Goal: Use online tool/utility: Utilize a website feature to perform a specific function

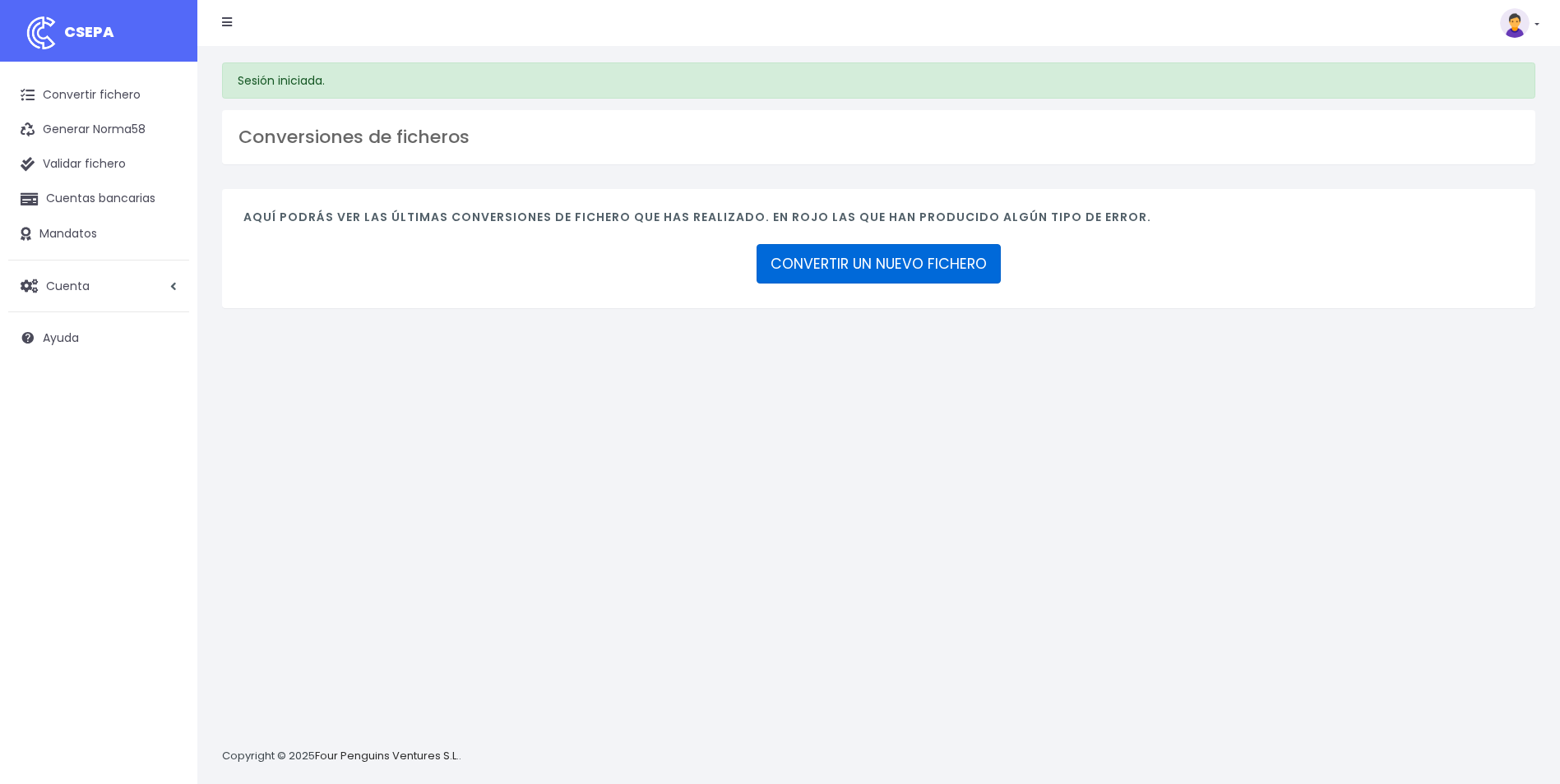
click at [807, 269] on link "CONVERTIR UN NUEVO FICHERO" at bounding box center [878, 263] width 244 height 40
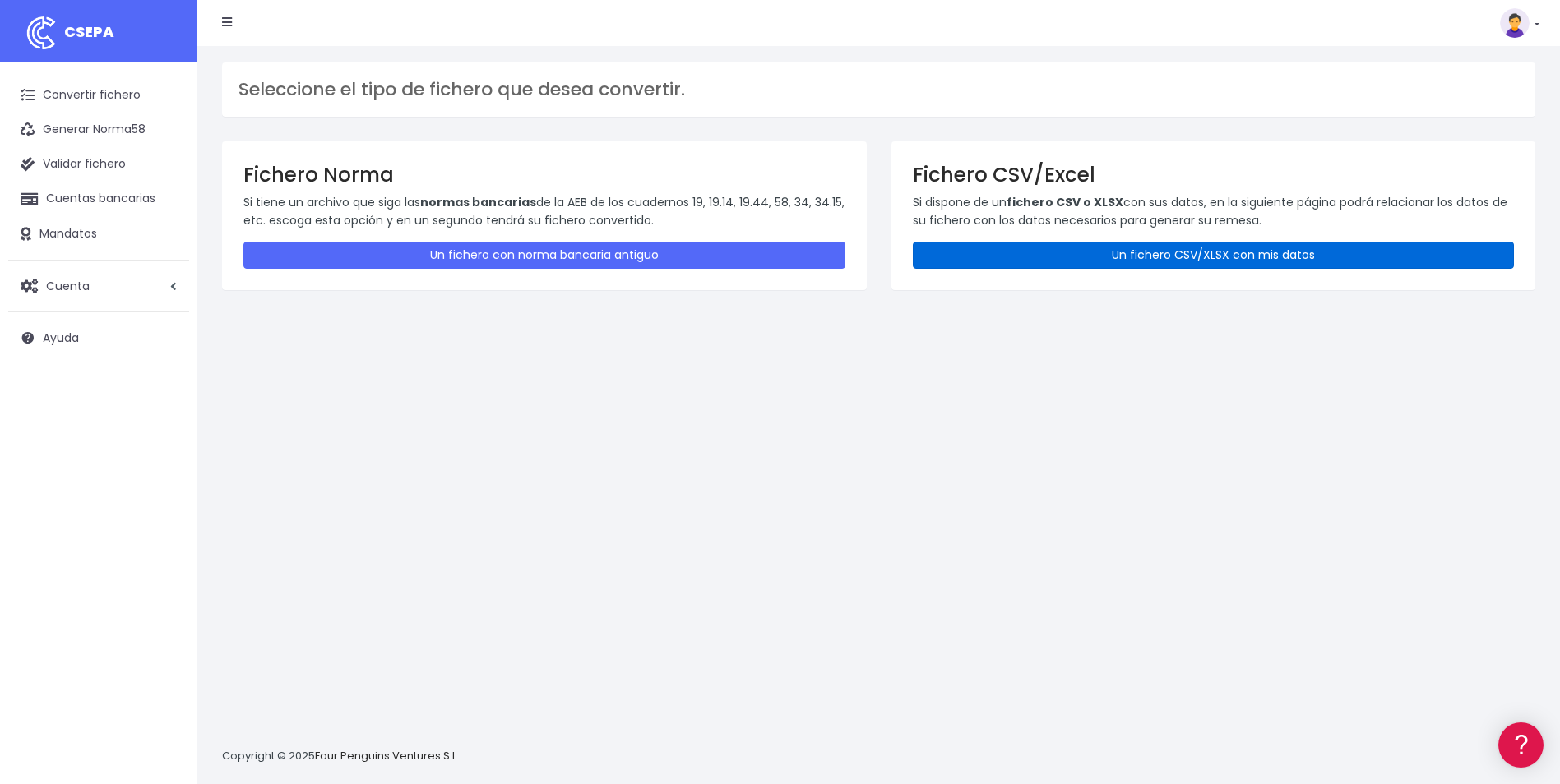
click at [941, 254] on link "Un fichero CSV/XLSX con mis datos" at bounding box center [1213, 255] width 602 height 27
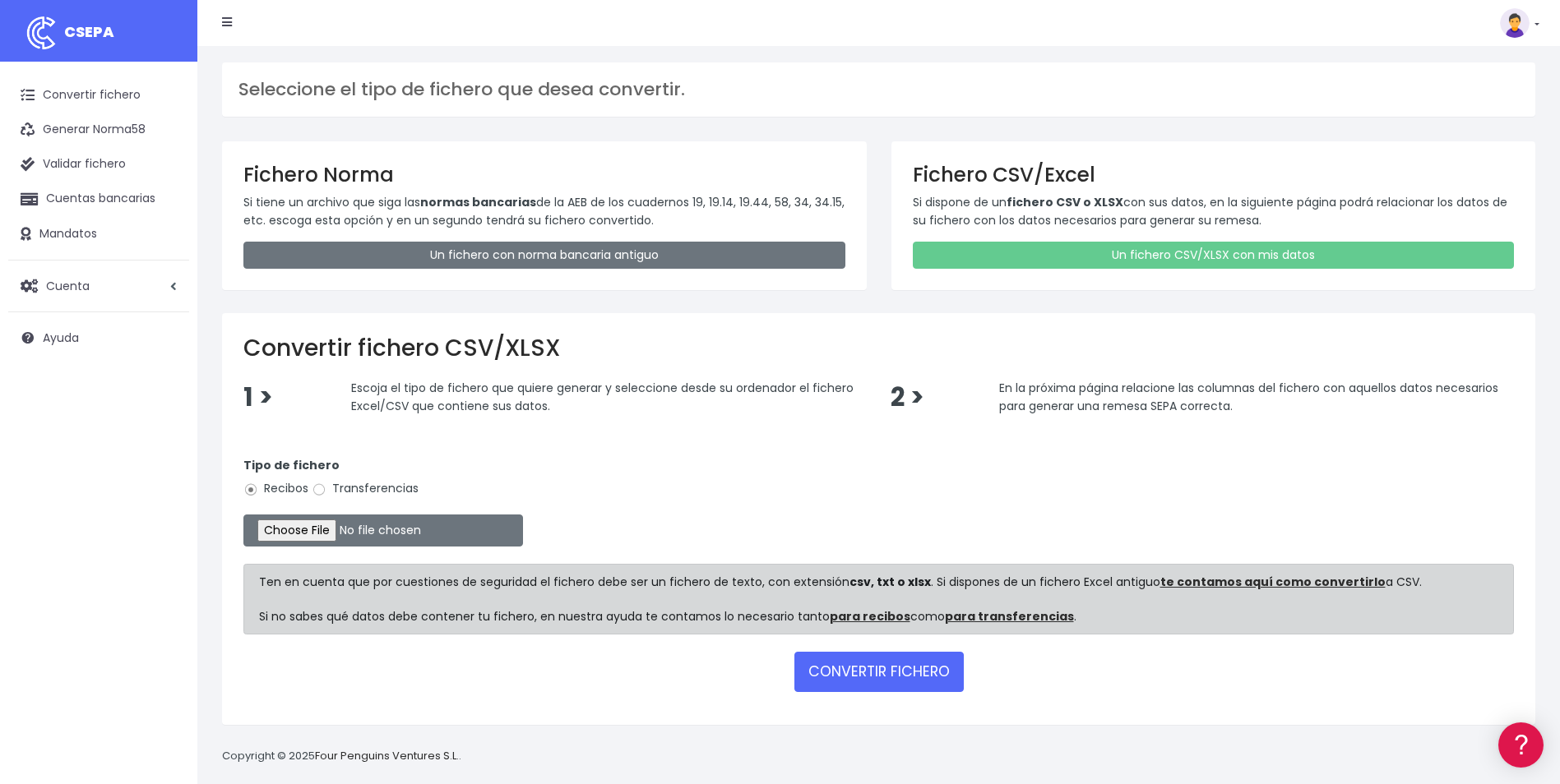
click at [357, 486] on label "Transferencias" at bounding box center [365, 489] width 107 height 17
click at [327, 486] on input "Transferencias" at bounding box center [319, 490] width 15 height 15
radio input "true"
click at [319, 533] on input "file" at bounding box center [382, 531] width 279 height 32
type input "C:\fakepath\130825-PAGO [PERSON_NAME].csv"
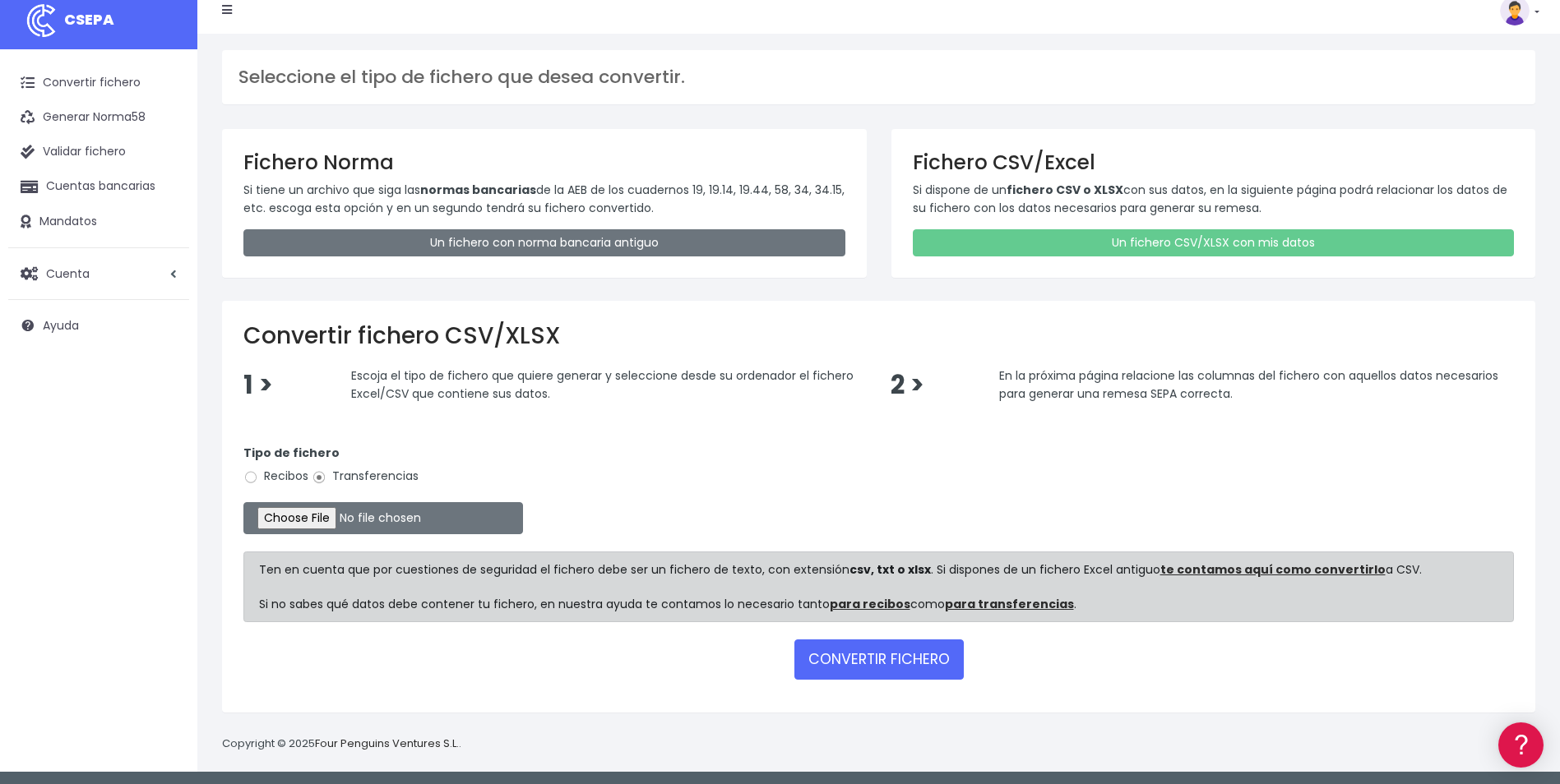
scroll to position [16, 0]
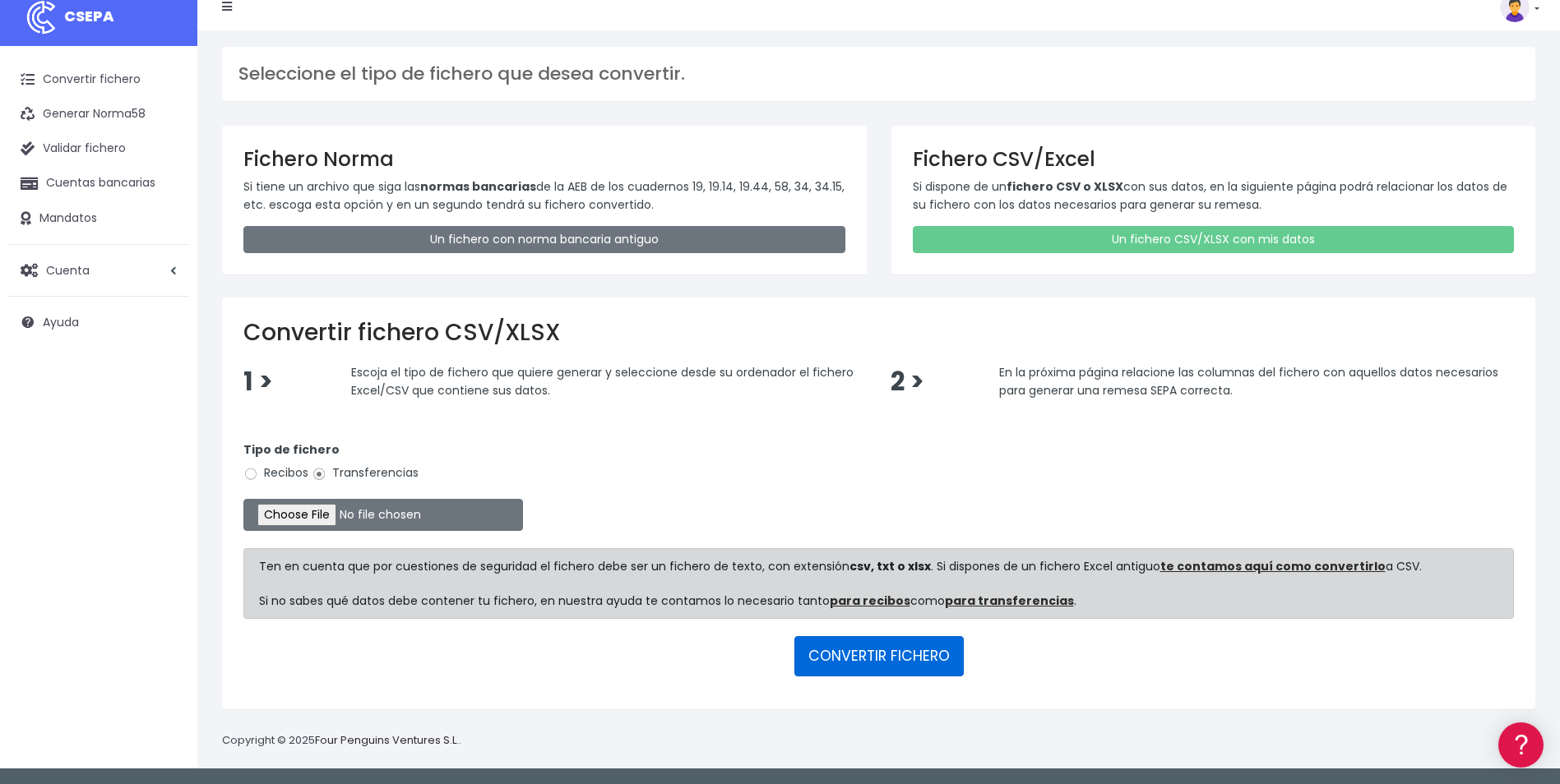
click at [847, 651] on button "CONVERTIR FICHERO" at bounding box center [879, 656] width 170 height 40
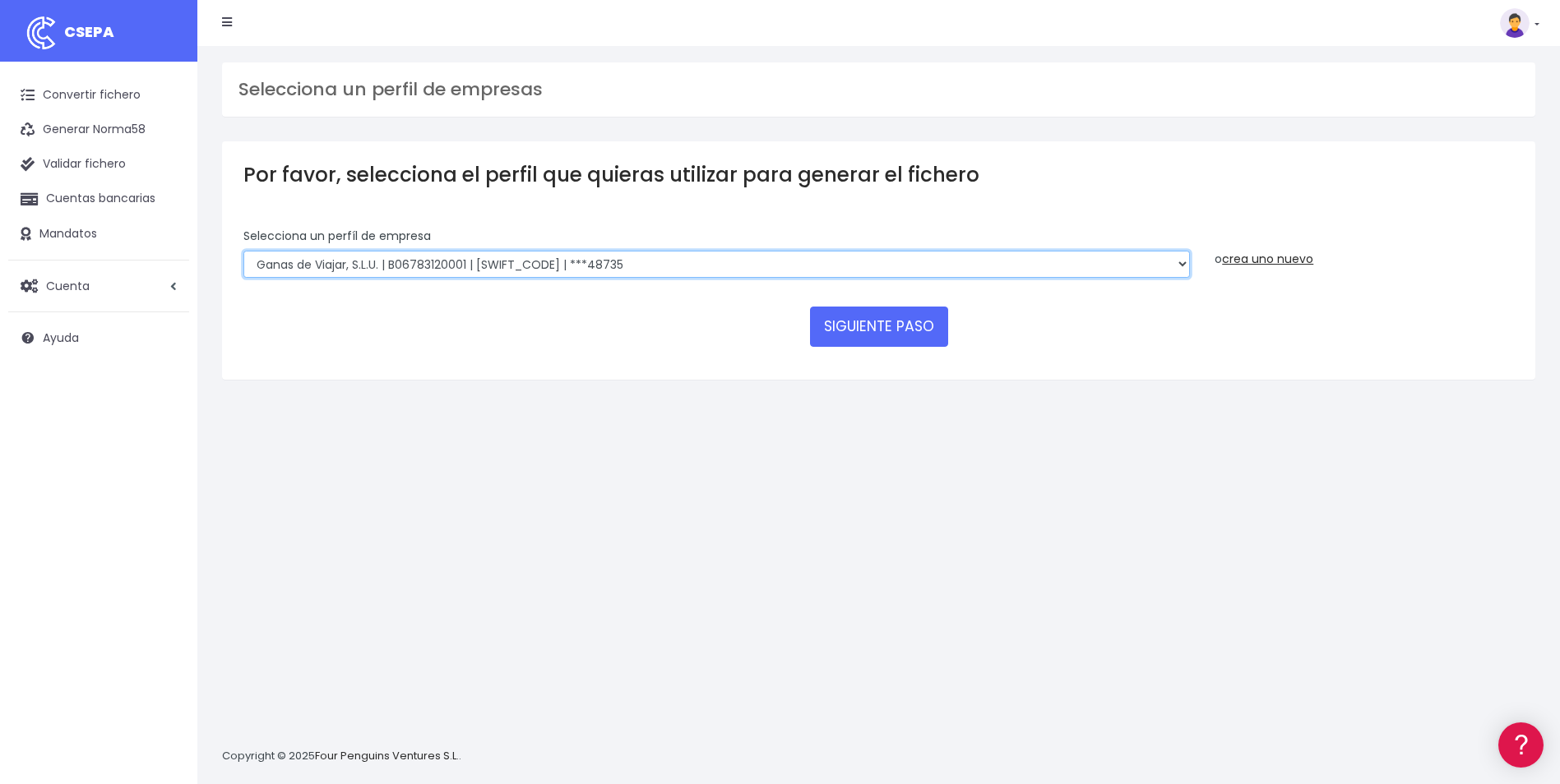
click at [702, 262] on select "WORLD2MEET,S.L.U | b62880992 | BSABESBBXXX | ***97721 World 2 Meet SLU | B62880…" at bounding box center [716, 264] width 946 height 28
click at [1237, 258] on link "crea uno nuevo" at bounding box center [1268, 258] width 91 height 16
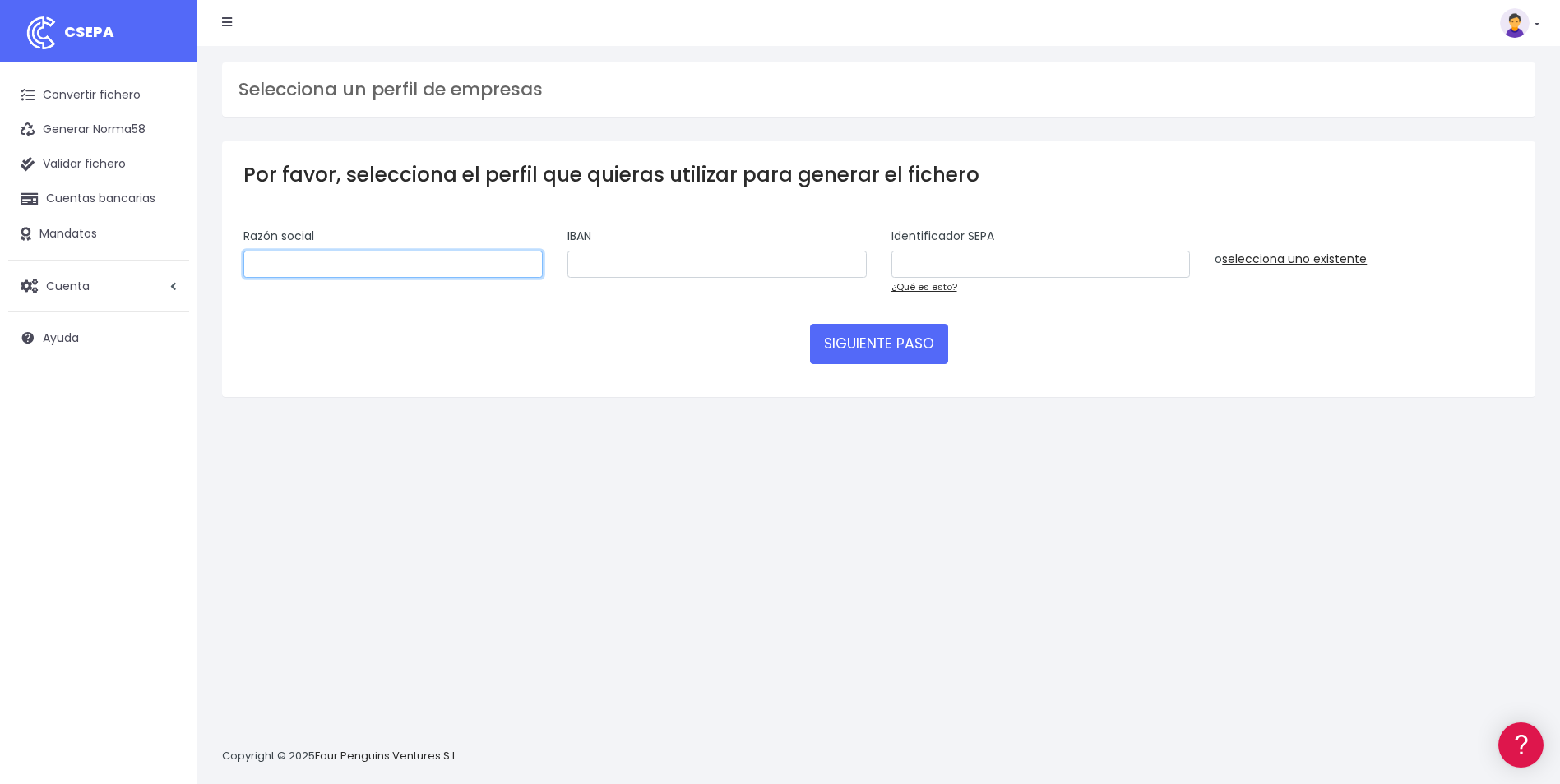
click at [461, 258] on input "text" at bounding box center [393, 264] width 300 height 28
type input "W2M Corporate, S.L."
click at [605, 268] on input "text" at bounding box center [717, 264] width 300 height 28
click at [758, 262] on input "text" at bounding box center [717, 264] width 300 height 28
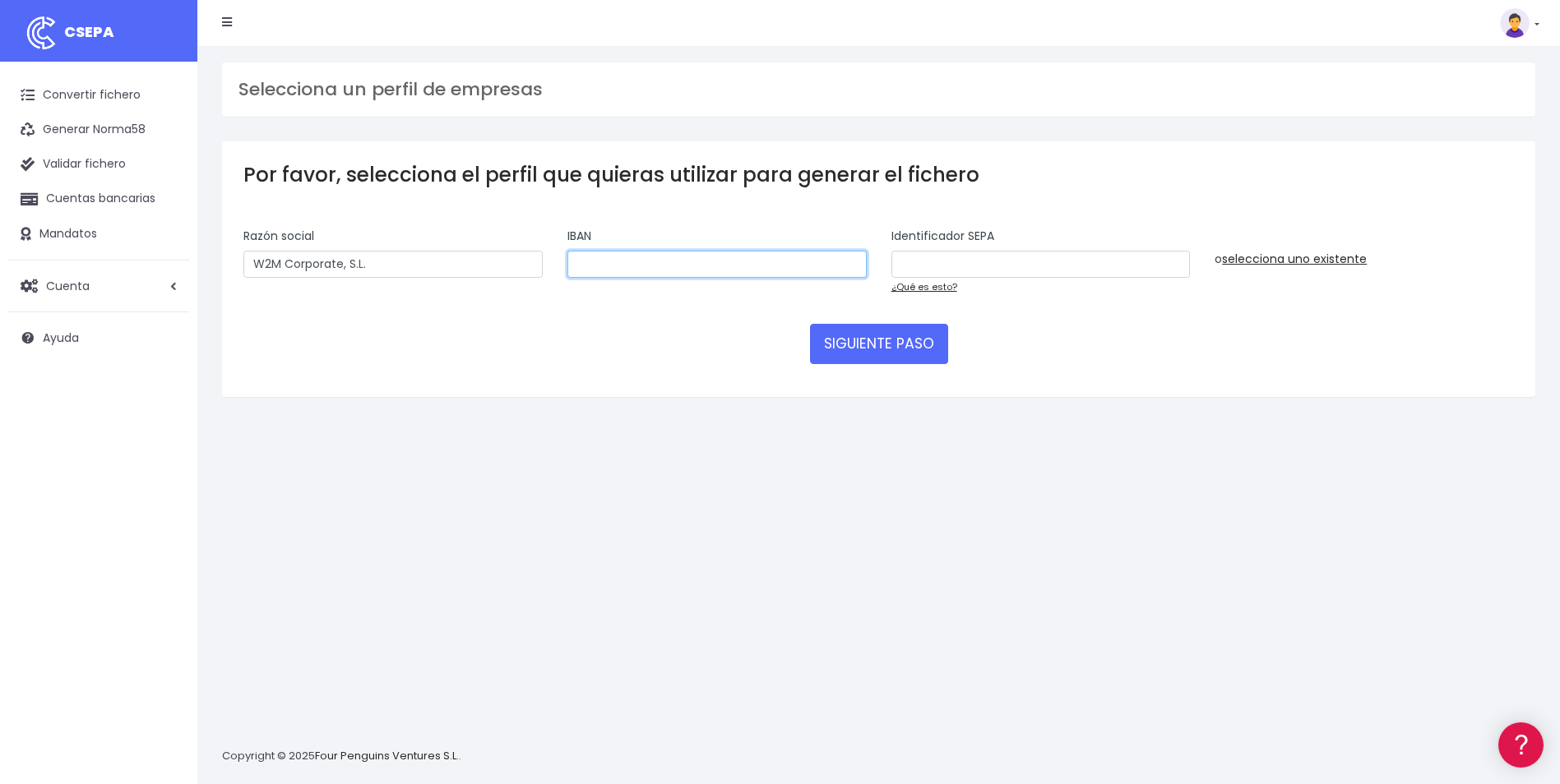
paste input "ES5000815138620001235333"
type input "ES5000815138620001235333"
click at [1114, 266] on input "text" at bounding box center [1041, 264] width 300 height 28
paste input "B01694579001"
type input "B01694579001"
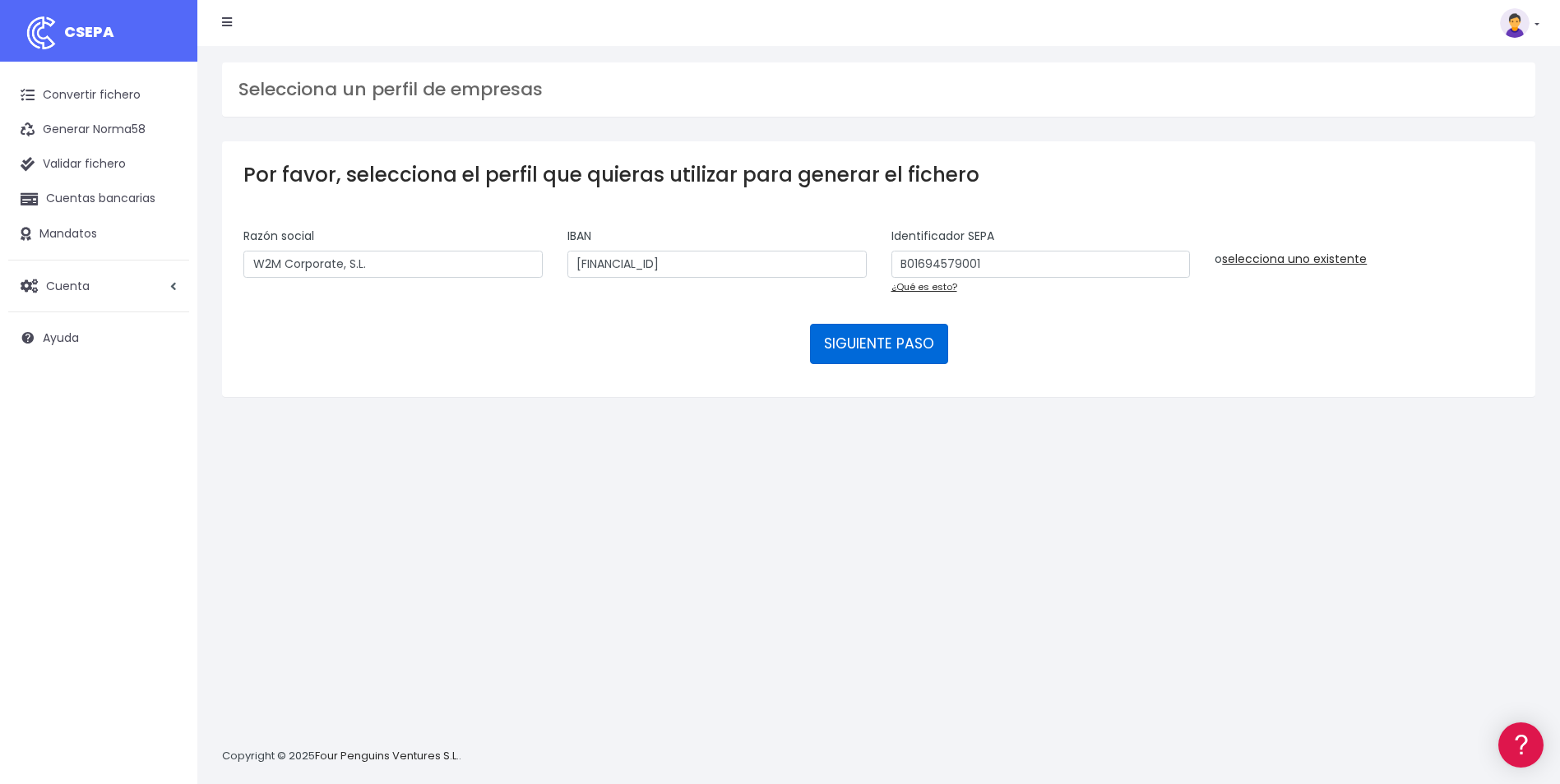
click at [906, 344] on button "SIGUIENTE PASO" at bounding box center [880, 343] width 138 height 40
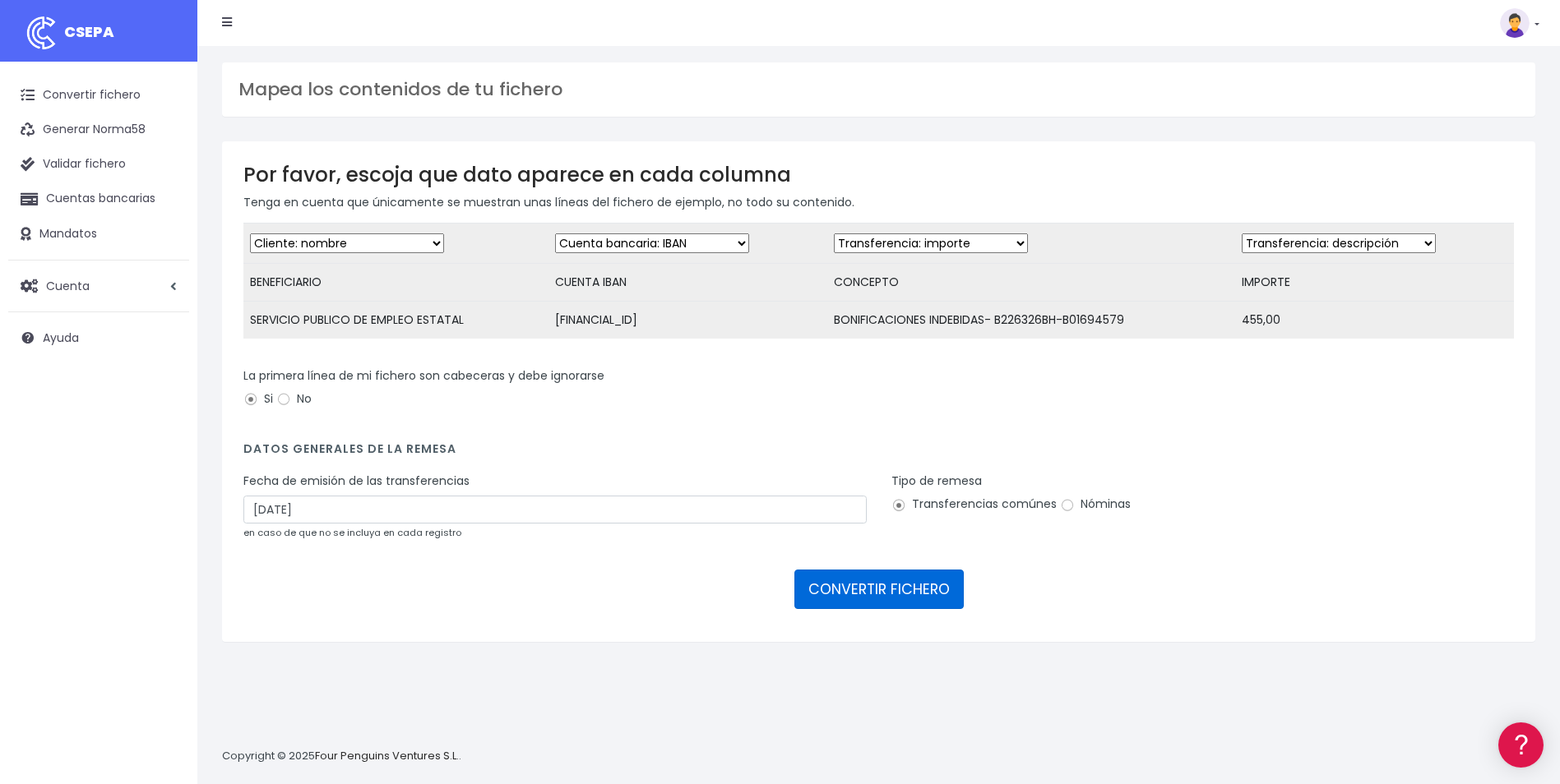
click at [924, 601] on button "CONVERTIR FICHERO" at bounding box center [879, 589] width 170 height 40
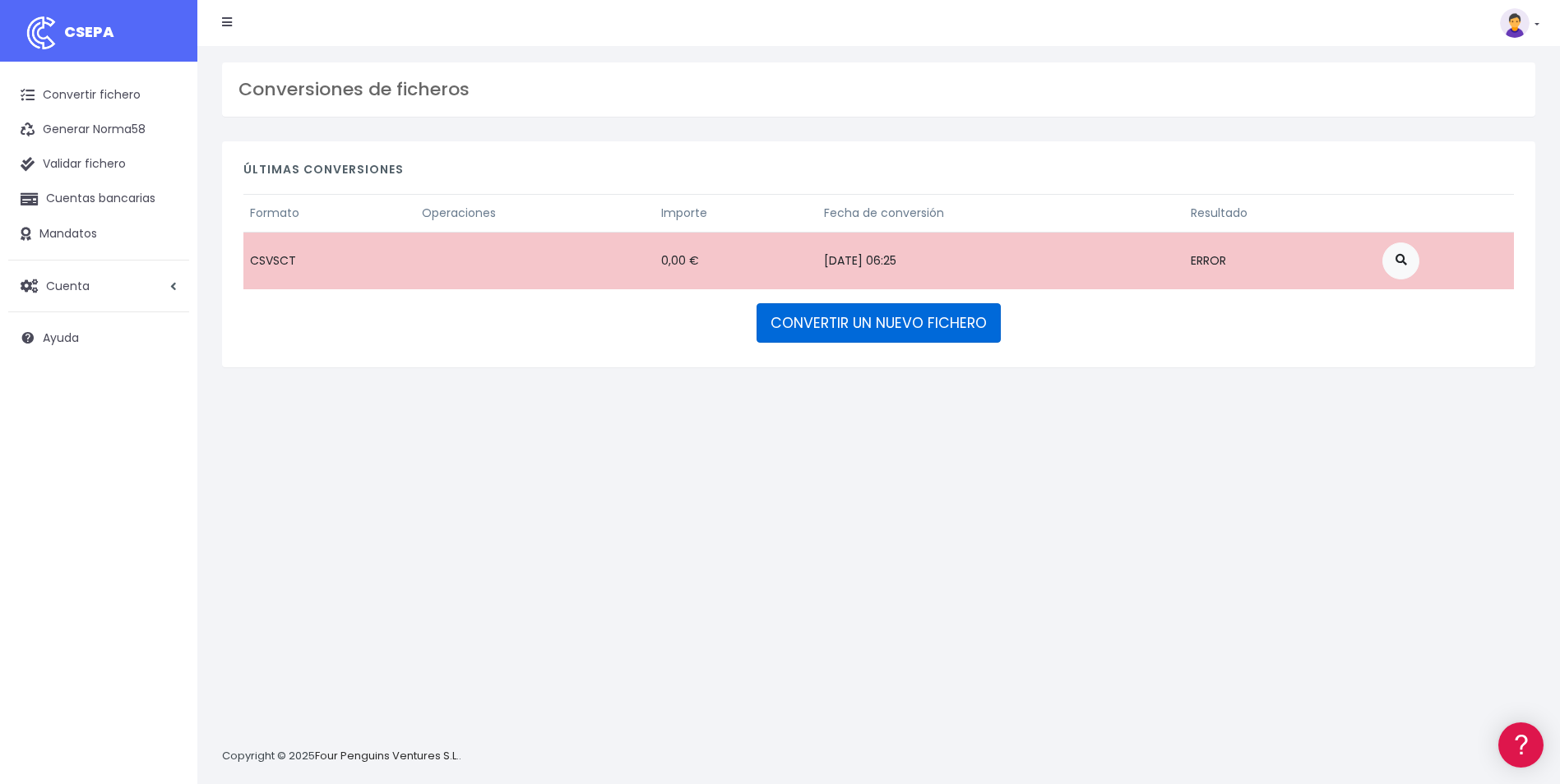
click at [814, 322] on link "CONVERTIR UN NUEVO FICHERO" at bounding box center [878, 322] width 244 height 40
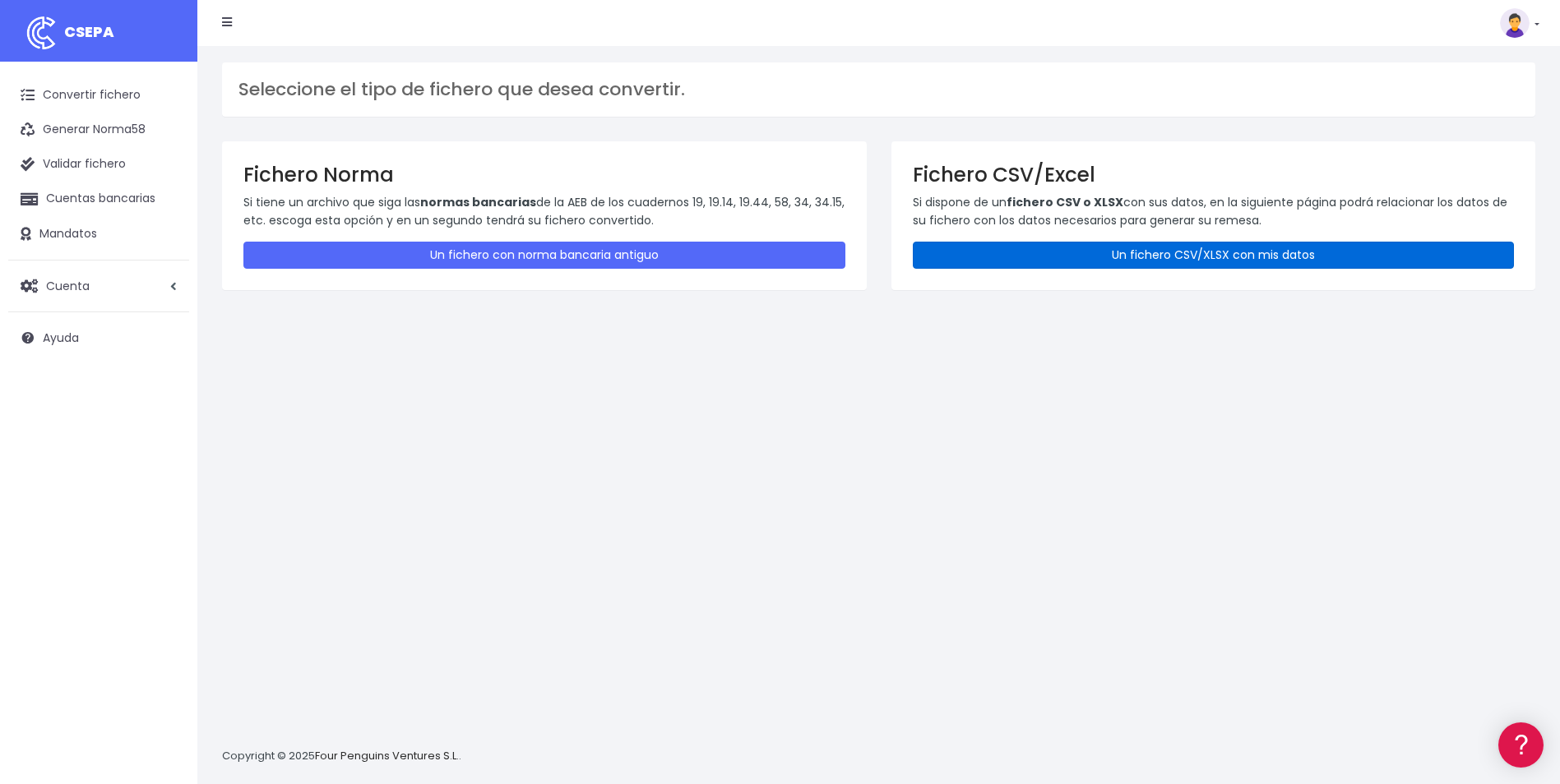
click at [989, 255] on link "Un fichero CSV/XLSX con mis datos" at bounding box center [1213, 255] width 602 height 27
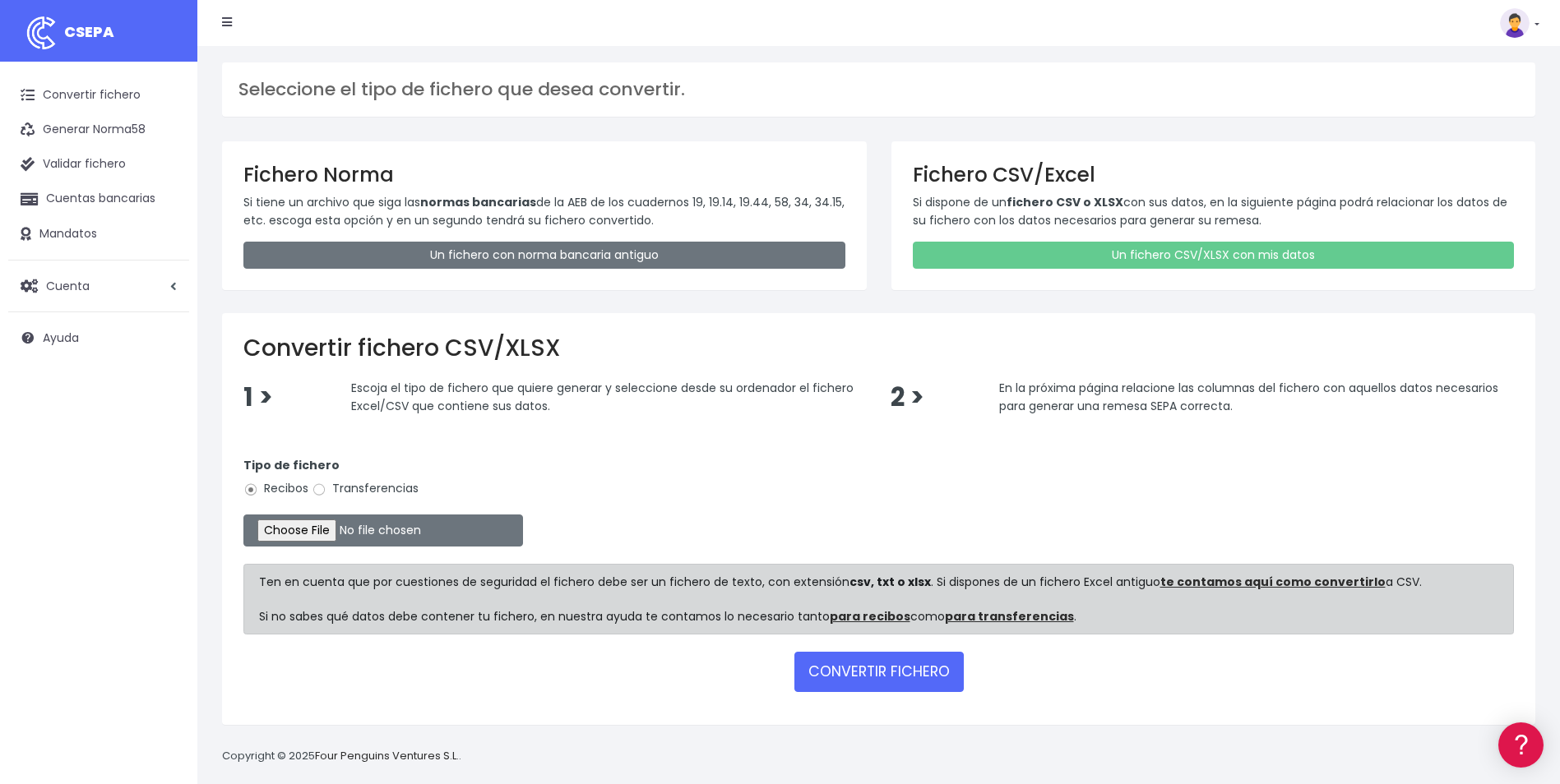
click at [347, 493] on label "Transferencias" at bounding box center [365, 489] width 107 height 17
click at [327, 493] on input "Transferencias" at bounding box center [319, 490] width 15 height 15
radio input "true"
click at [926, 671] on button "CONVERTIR FICHERO" at bounding box center [879, 672] width 170 height 40
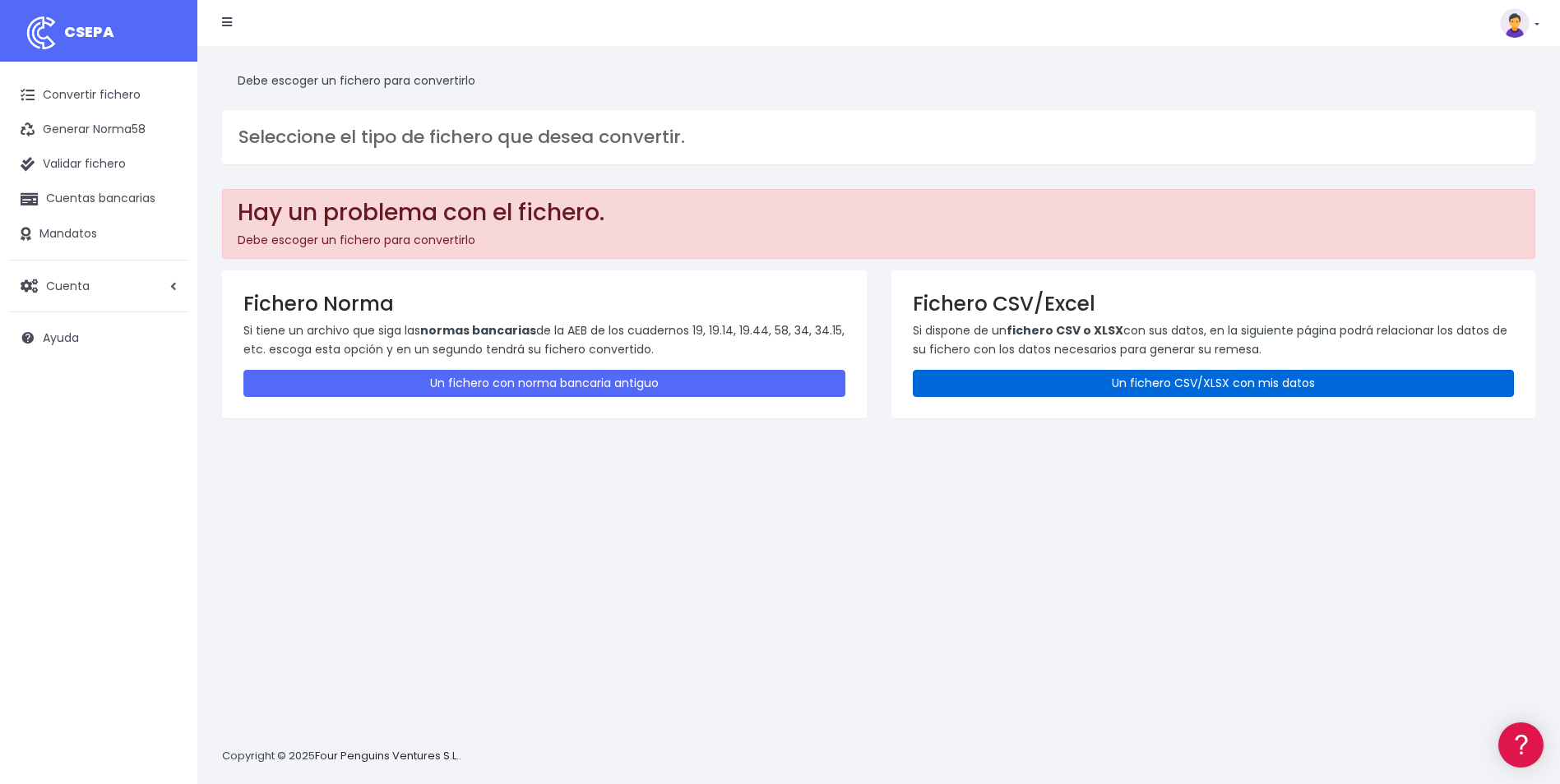
click at [1005, 384] on link "Un fichero CSV/XLSX con mis datos" at bounding box center [1213, 383] width 602 height 27
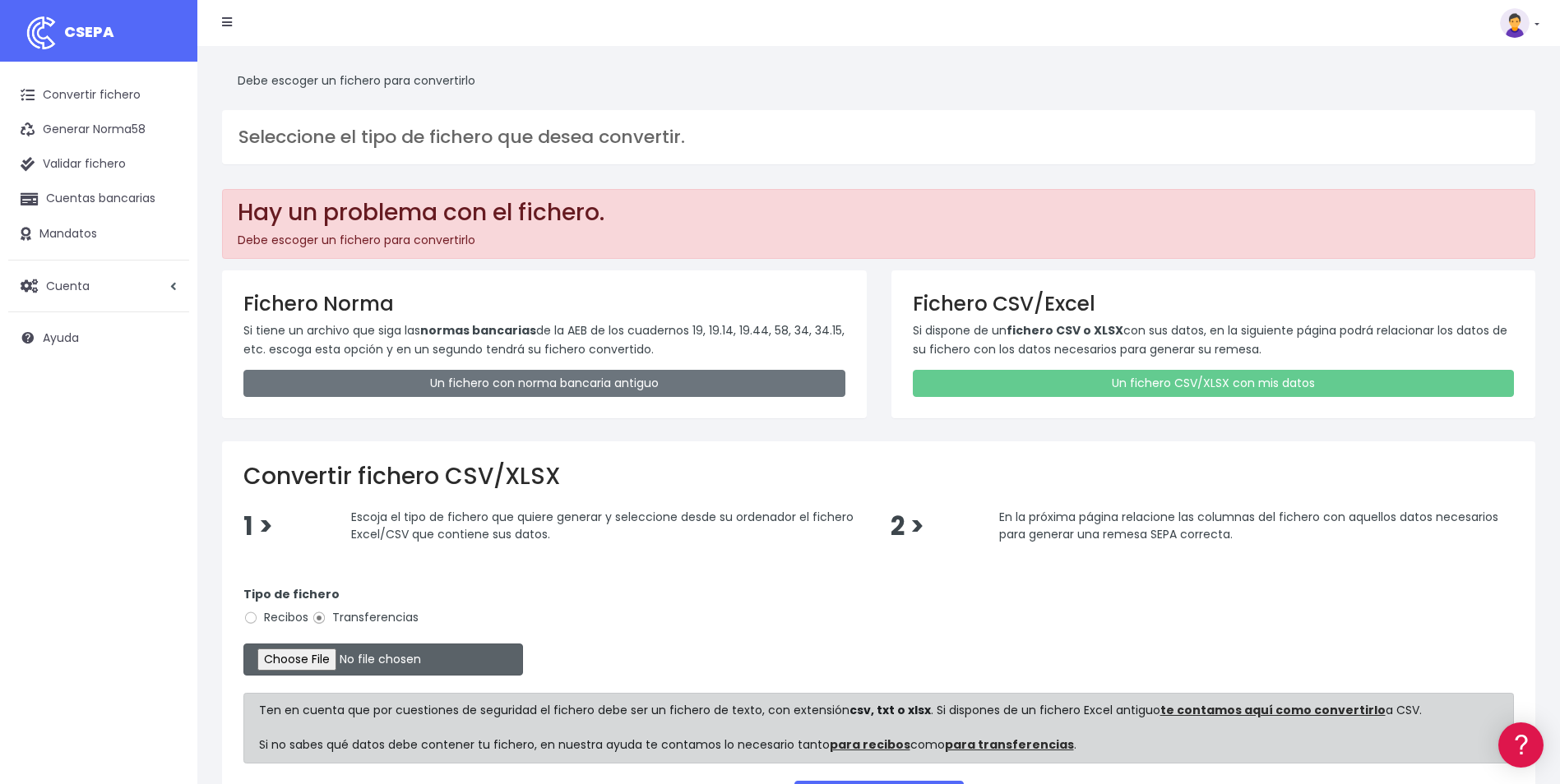
click at [290, 660] on input "file" at bounding box center [382, 660] width 279 height 32
type input "C:\fakepath\130825-PAGO [PERSON_NAME].csv"
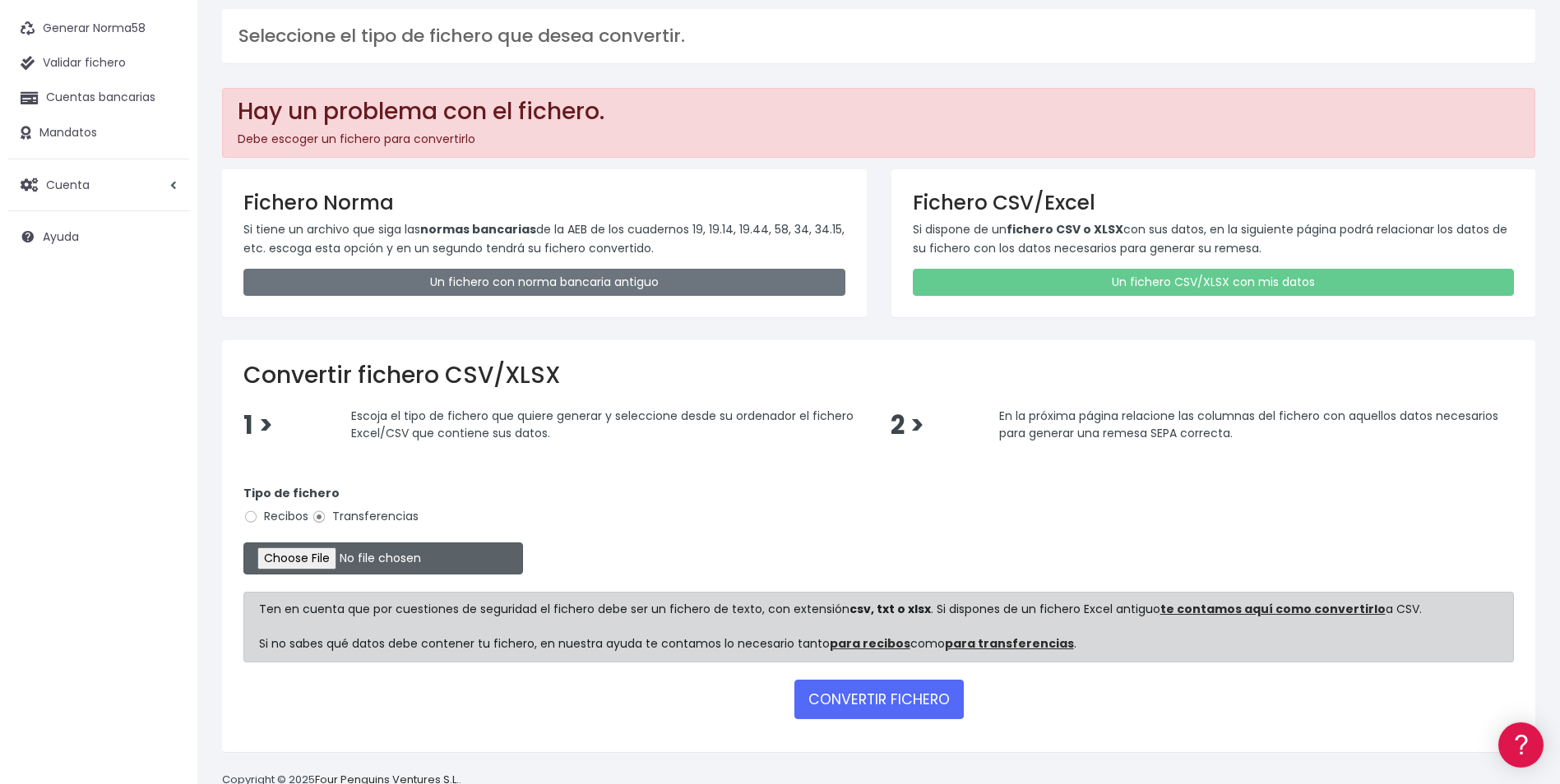
scroll to position [141, 0]
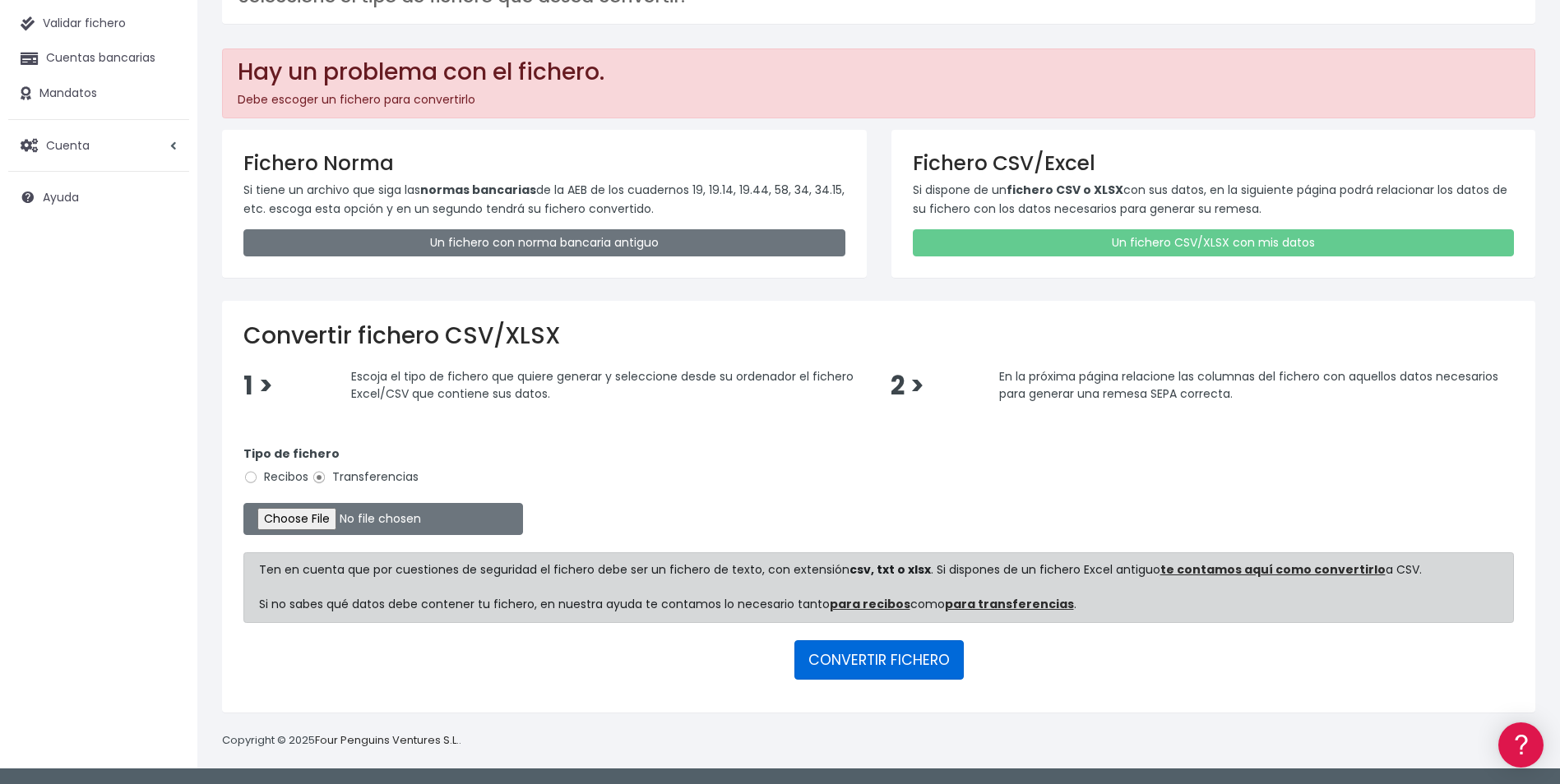
click at [890, 672] on button "CONVERTIR FICHERO" at bounding box center [879, 660] width 170 height 40
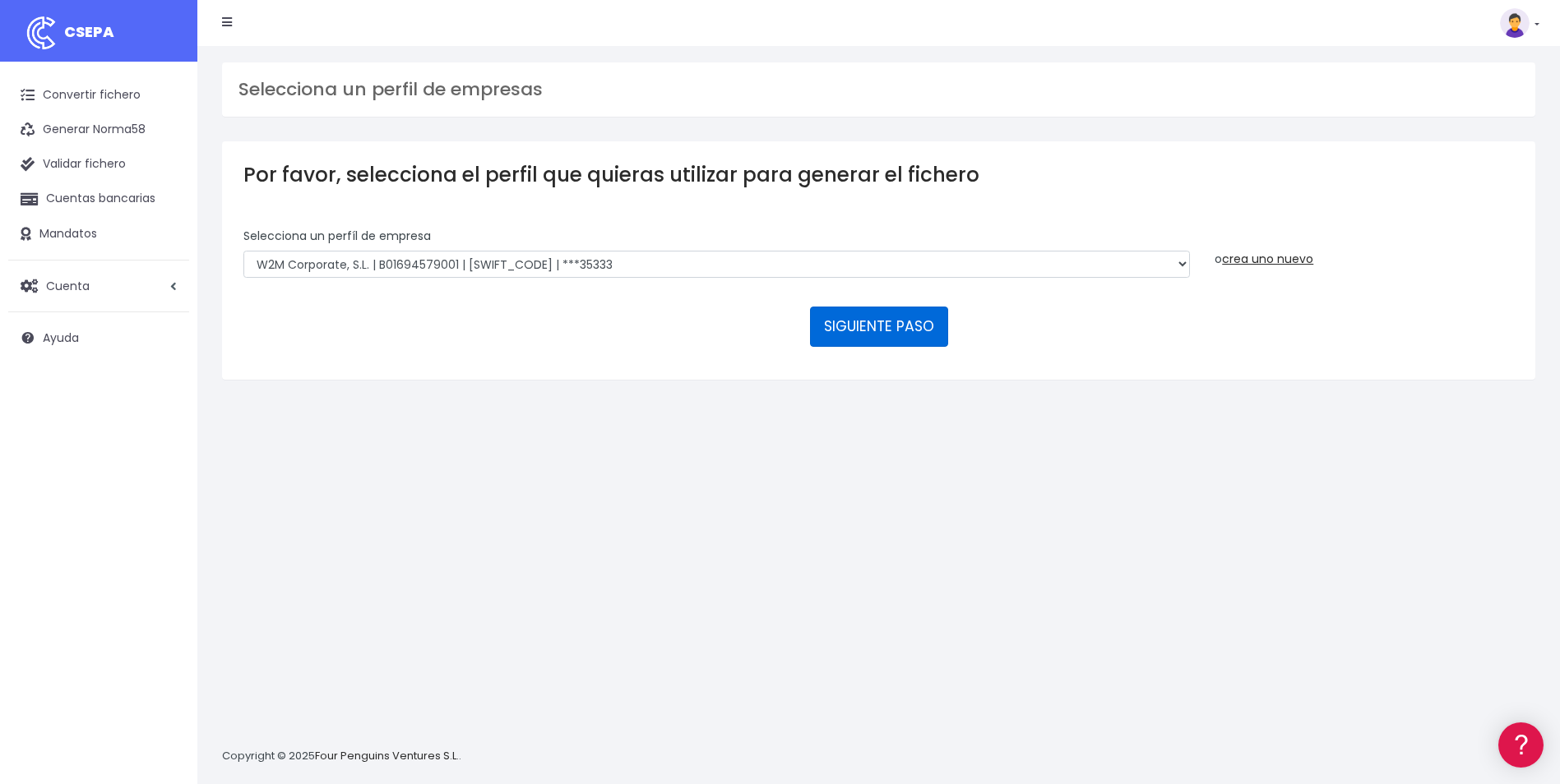
click at [848, 335] on button "SIGUIENTE PASO" at bounding box center [880, 326] width 138 height 40
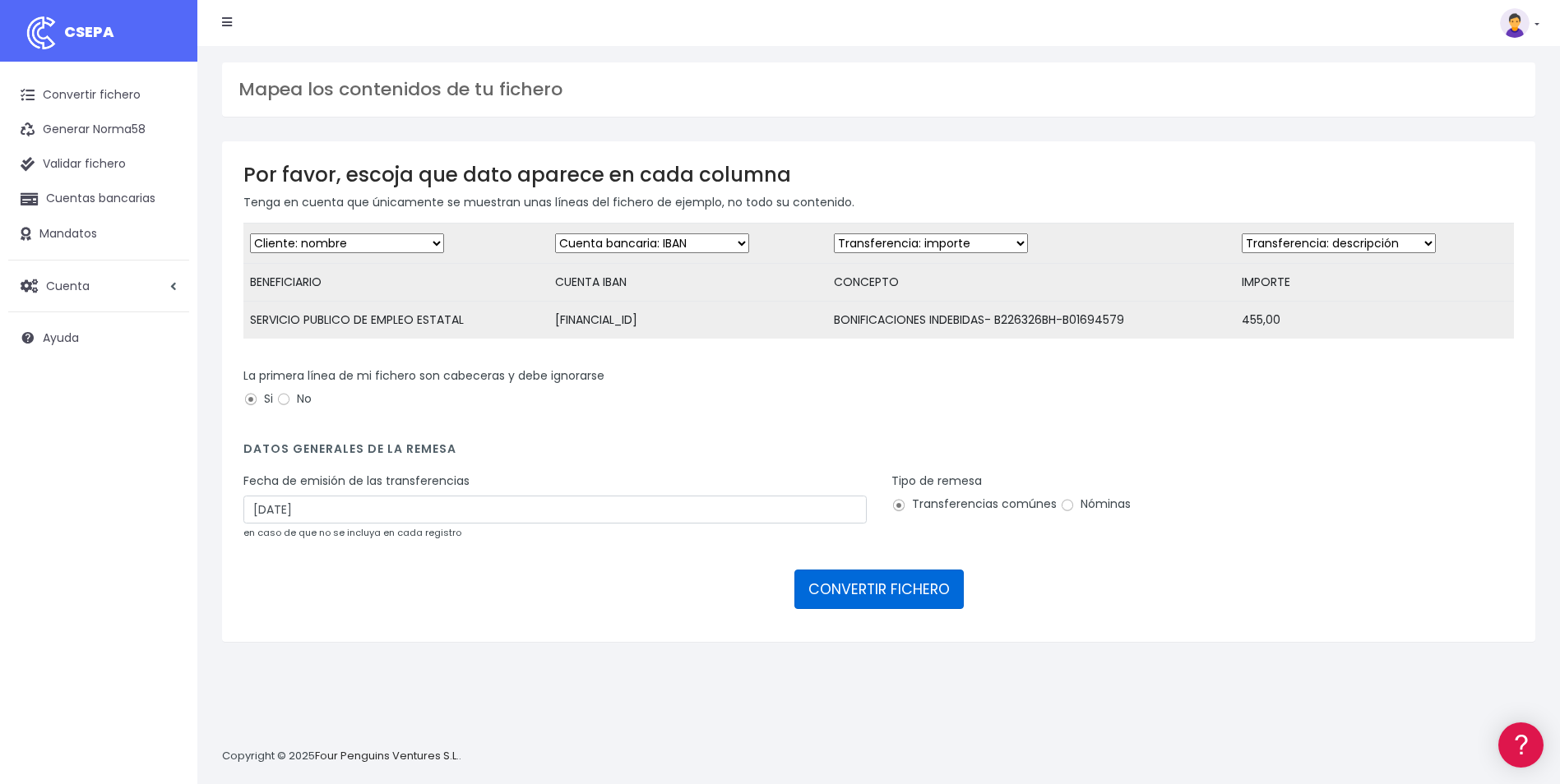
click at [938, 602] on button "CONVERTIR FICHERO" at bounding box center [879, 589] width 170 height 40
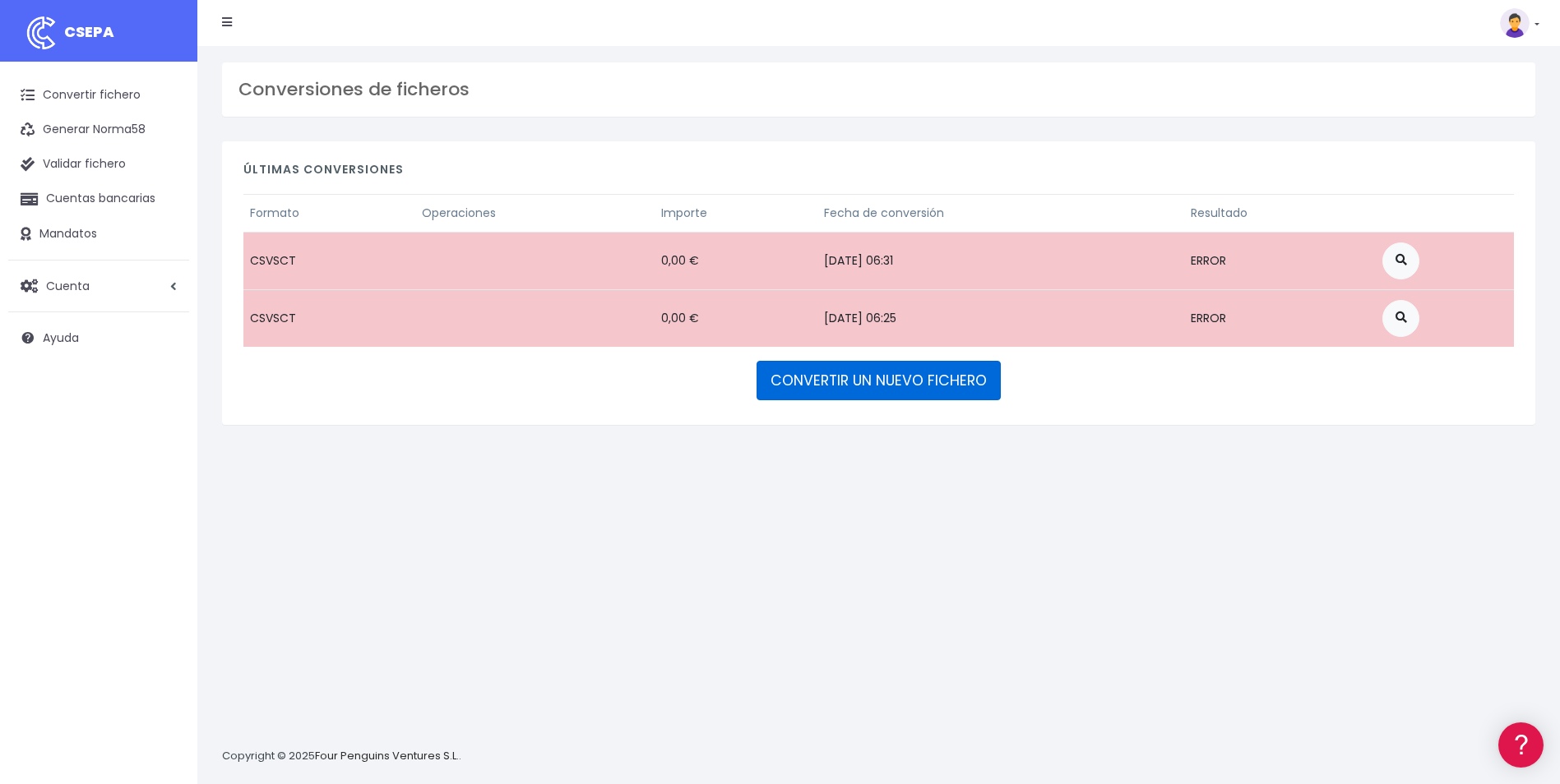
click at [804, 387] on link "CONVERTIR UN NUEVO FICHERO" at bounding box center [878, 381] width 244 height 40
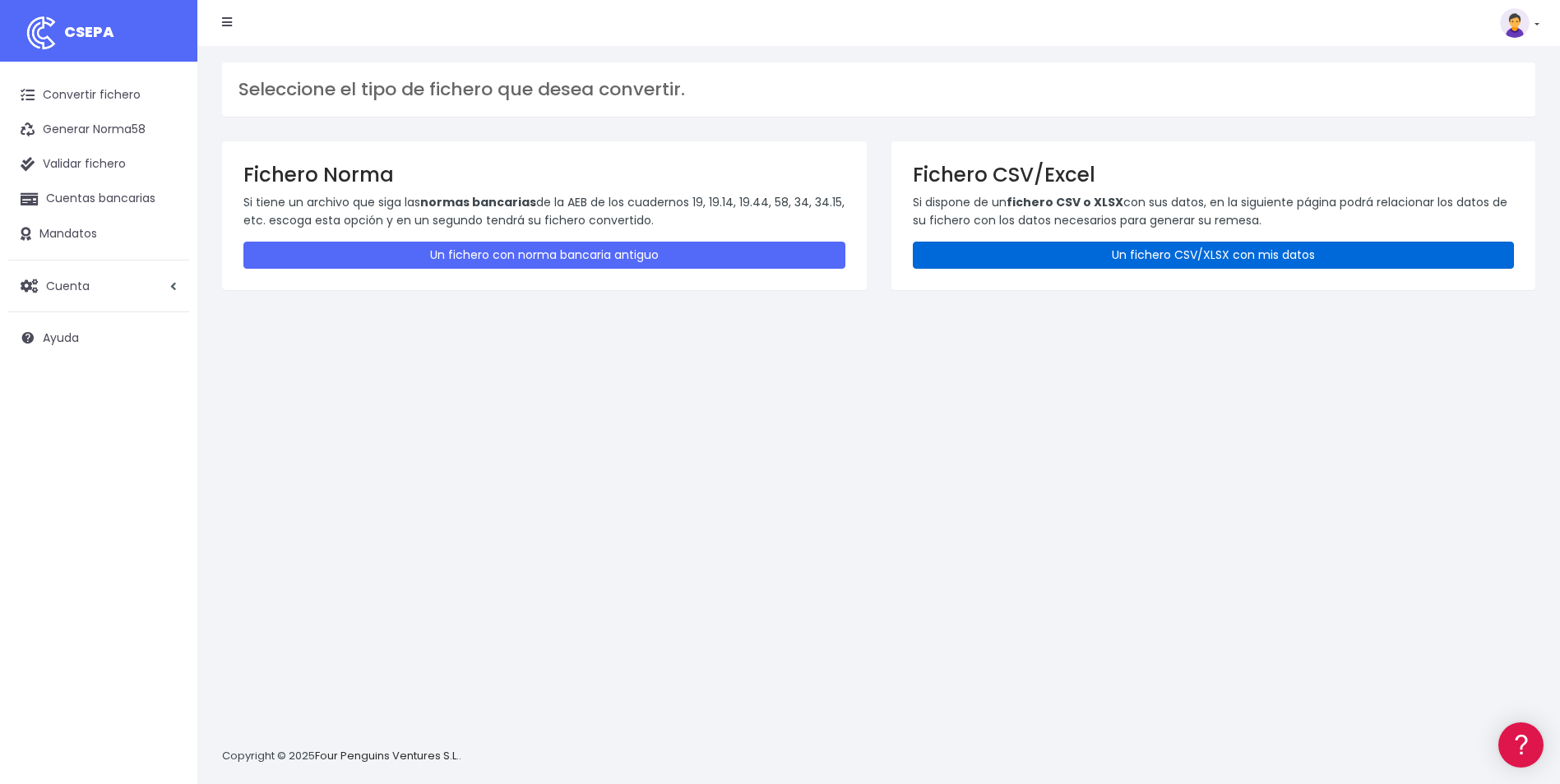
click at [1046, 251] on link "Un fichero CSV/XLSX con mis datos" at bounding box center [1213, 255] width 602 height 27
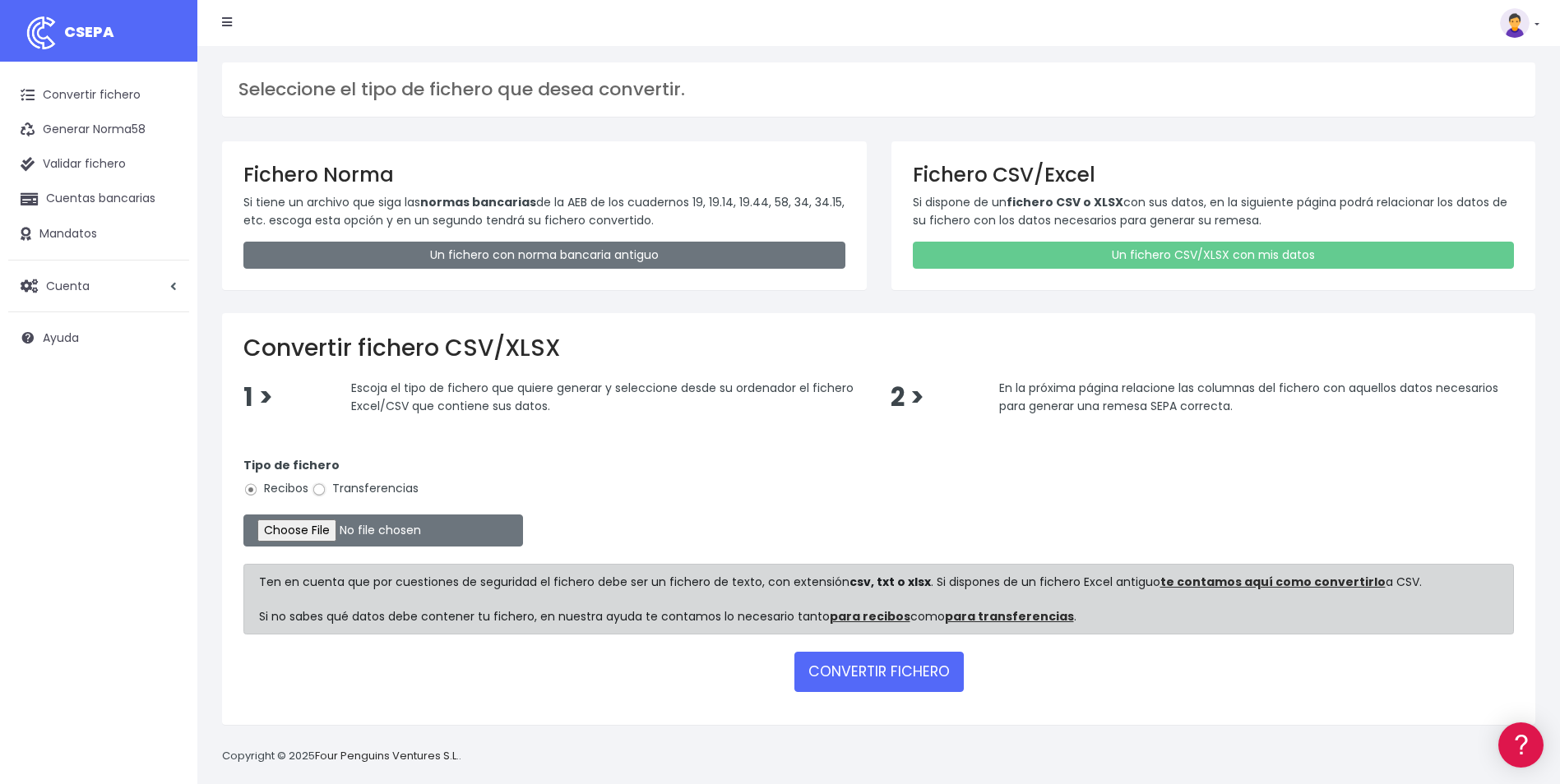
click at [324, 484] on input "Transferencias" at bounding box center [319, 490] width 15 height 15
radio input "true"
click at [310, 527] on input "file" at bounding box center [382, 531] width 279 height 32
type input "C:\fakepath\130825-PAGO SEPE-2.csv"
click at [827, 673] on button "CONVERTIR FICHERO" at bounding box center [879, 672] width 170 height 40
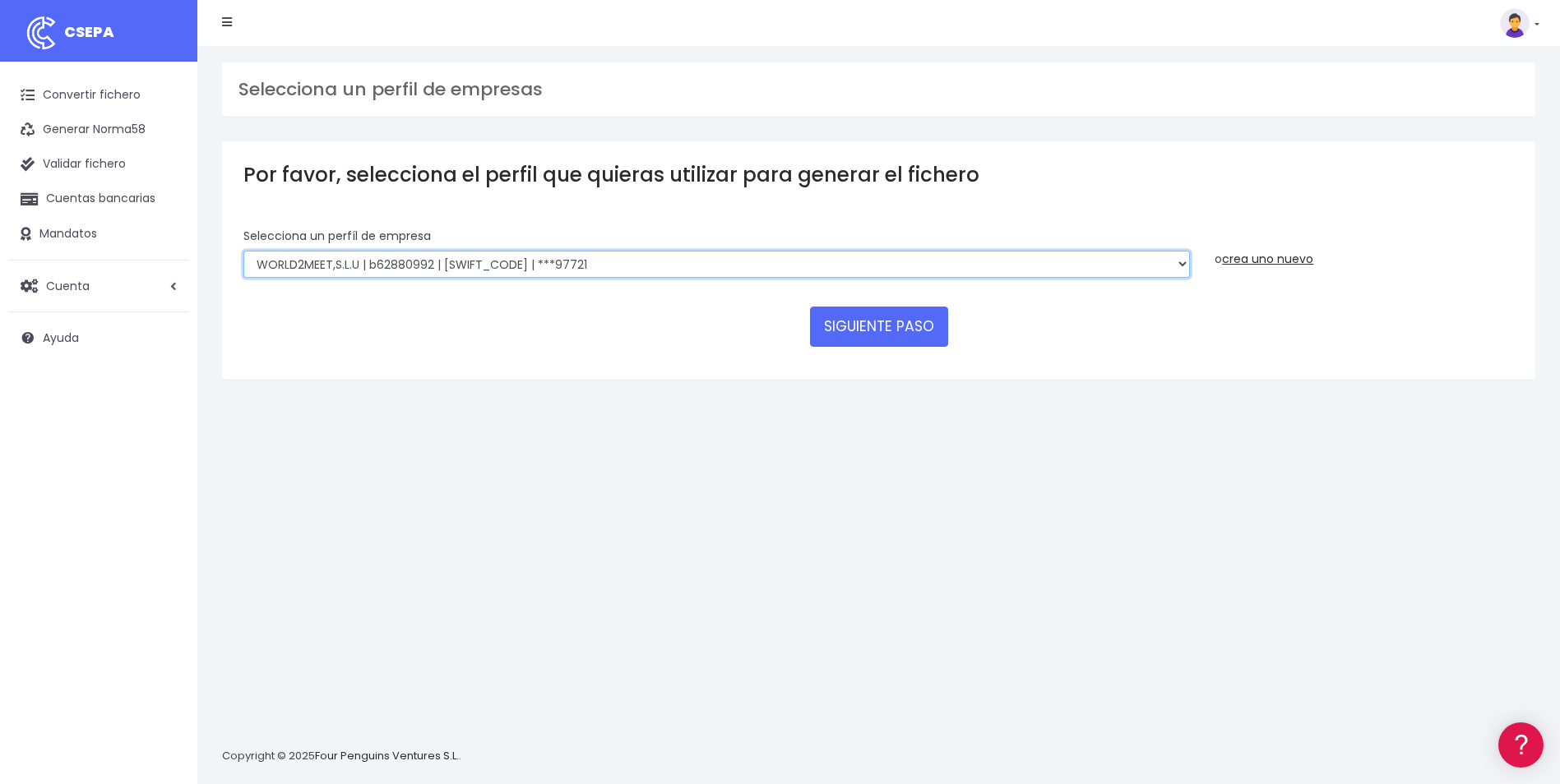
click at [300, 268] on select "WORLD2MEET,S.L.U | b62880992 | [SWIFT_CODE] | ***97721 World 2 Meet SLU | B6288…" at bounding box center [716, 264] width 946 height 28
click at [1257, 262] on link "crea uno nuevo" at bounding box center [1268, 258] width 91 height 16
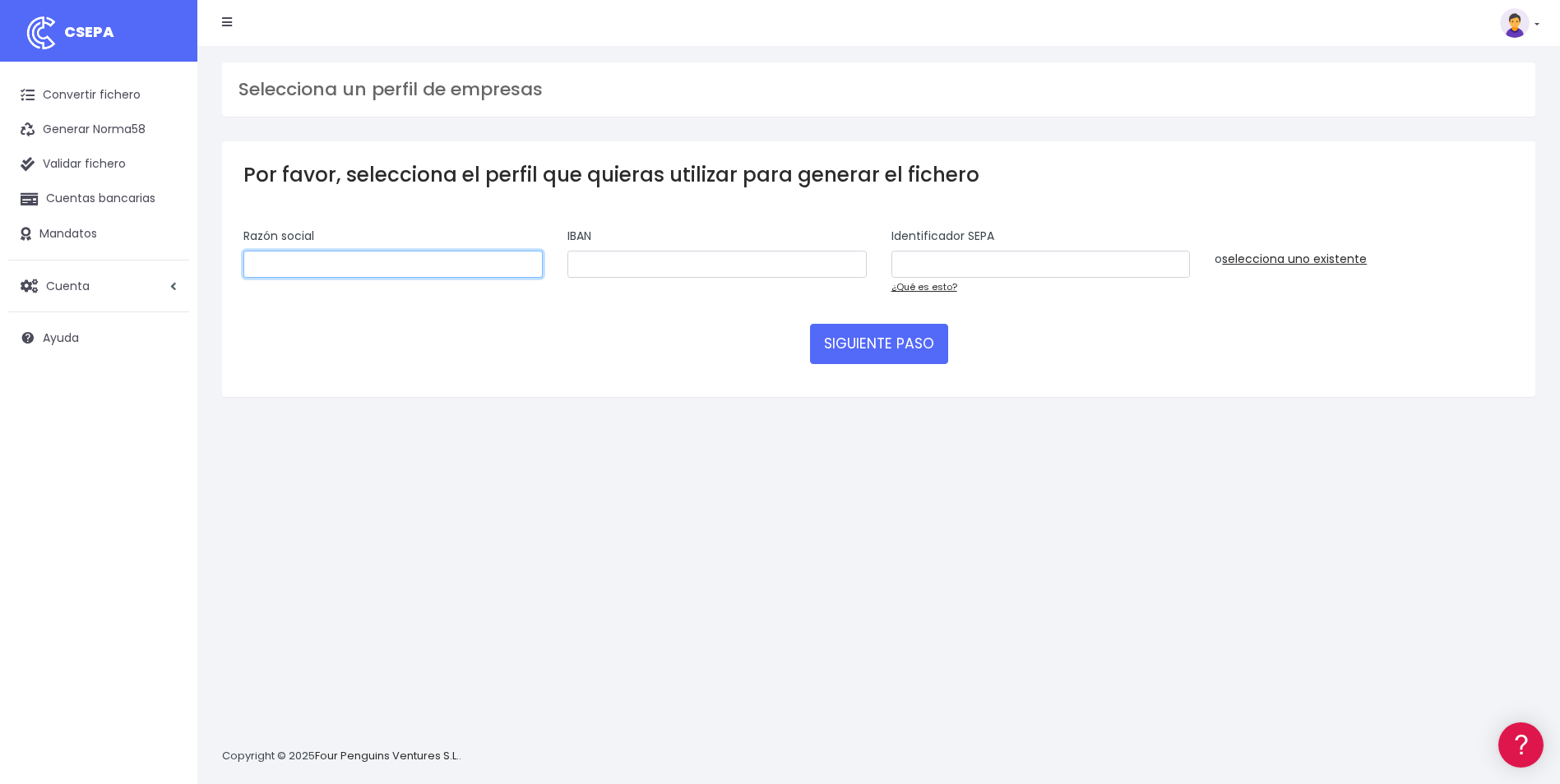
click at [374, 262] on input "text" at bounding box center [393, 264] width 300 height 28
click at [370, 262] on input "text" at bounding box center [393, 264] width 300 height 28
type input "W2M Corporate, S.L."
click at [594, 260] on input "text" at bounding box center [717, 264] width 300 height 28
click at [814, 260] on input "text" at bounding box center [717, 264] width 300 height 28
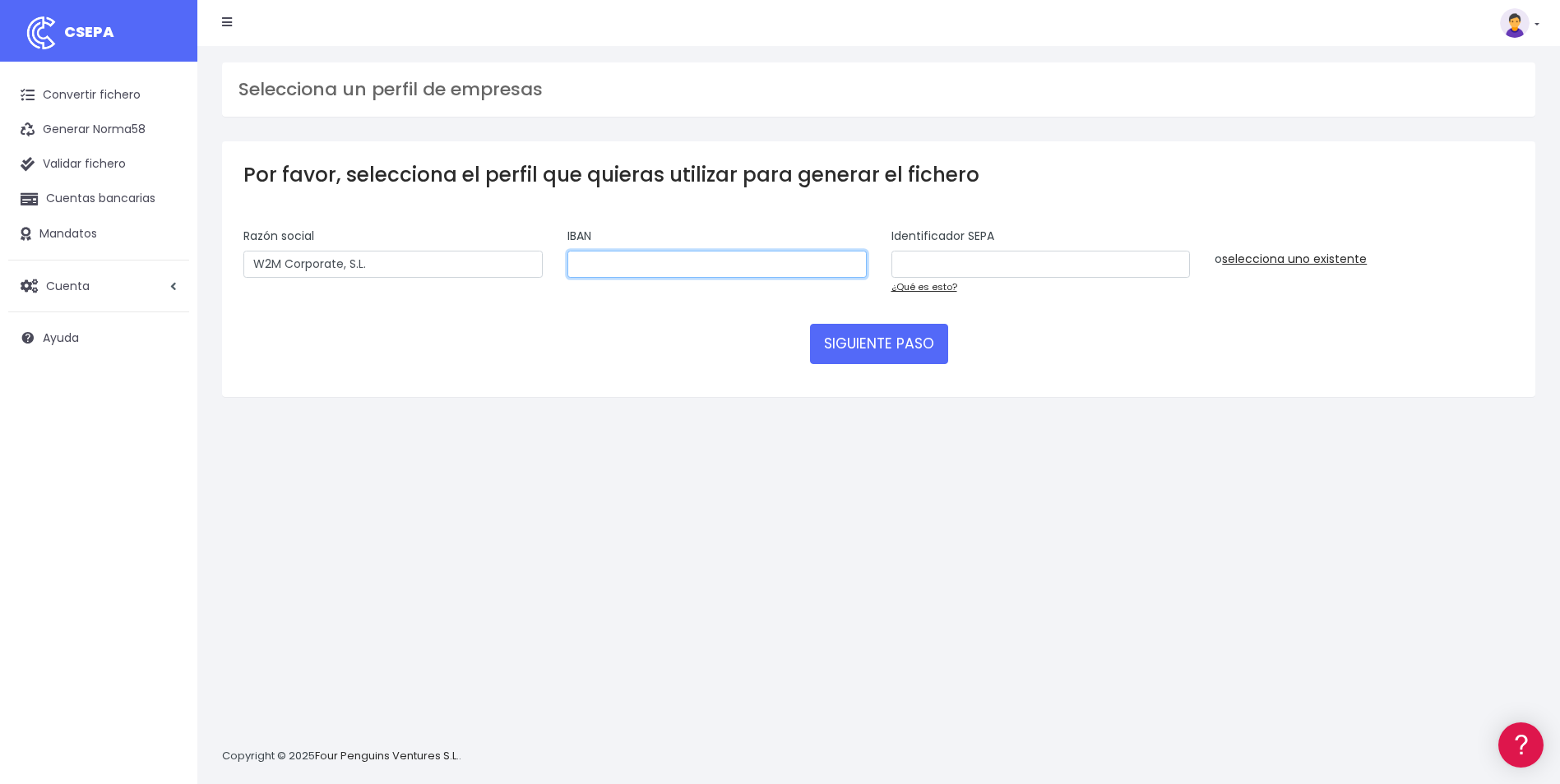
paste input "ES5000815138620001235333"
type input "ES5000815138620001235333"
click at [935, 266] on input "text" at bounding box center [1041, 264] width 300 height 28
paste input "B01694579001"
type input "B01694579001"
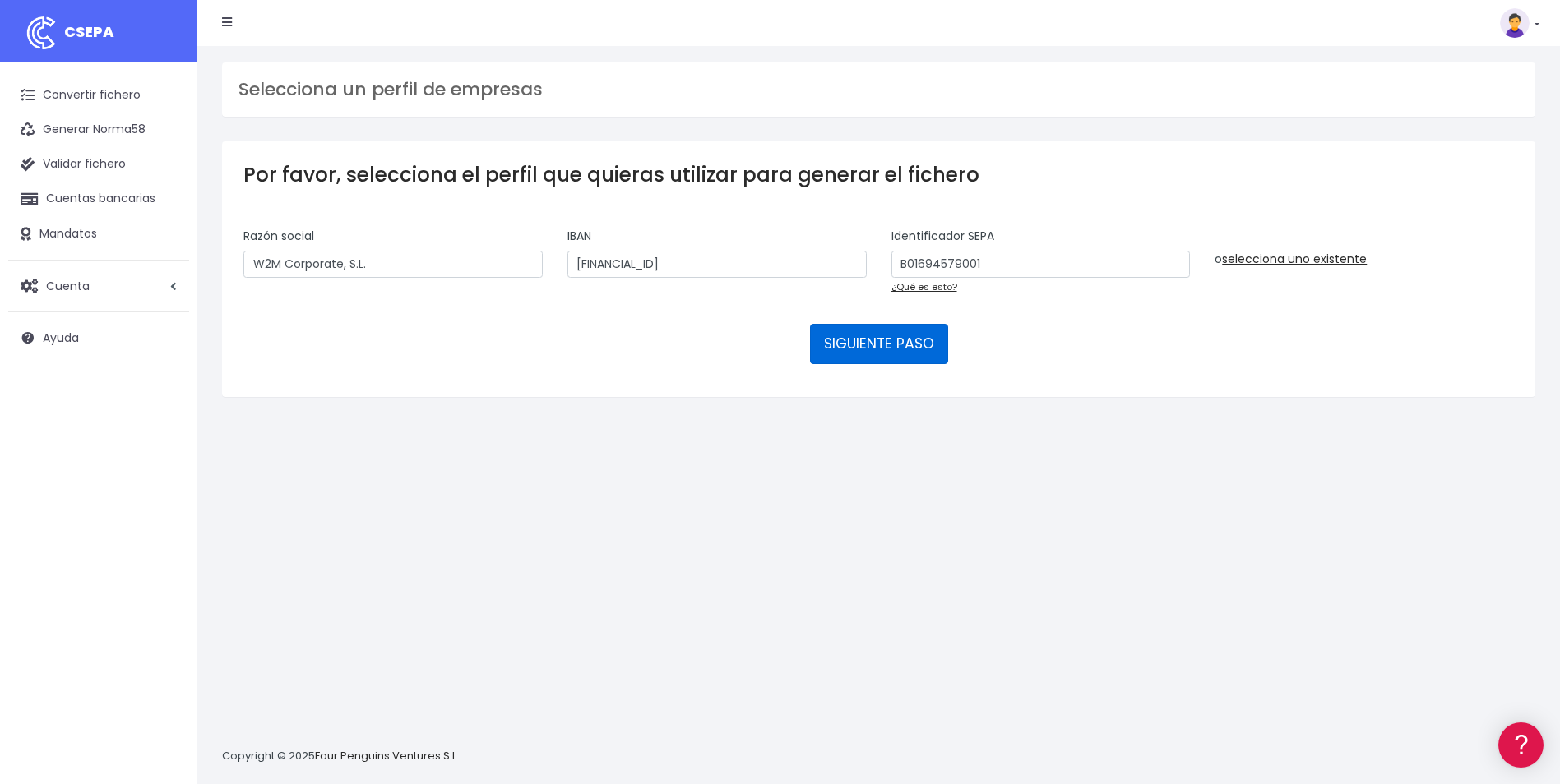
click at [886, 350] on button "SIGUIENTE PASO" at bounding box center [880, 343] width 138 height 40
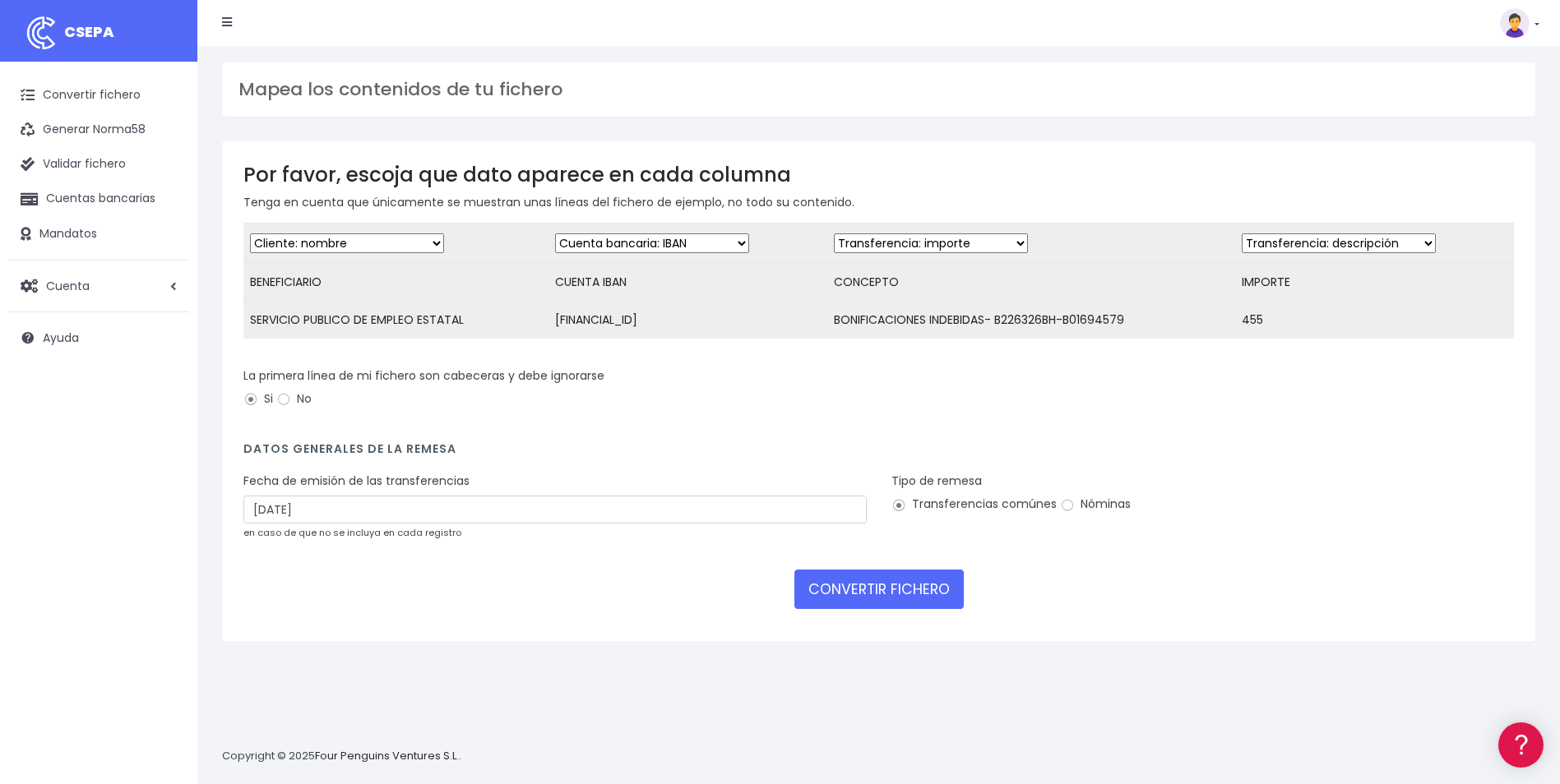
click at [900, 246] on select "Desechar campo Cliente: nombre Cliente: DNI Cliente: Email Cliente: referencia …" at bounding box center [931, 243] width 194 height 19
select select "description"
click at [834, 234] on select "Desechar campo Cliente: nombre Cliente: DNI Cliente: Email Cliente: referencia …" at bounding box center [931, 243] width 194 height 19
click at [1275, 246] on select "Desechar campo Cliente: nombre Cliente: DNI Cliente: Email Cliente: referencia …" at bounding box center [1339, 243] width 194 height 19
select select "amount"
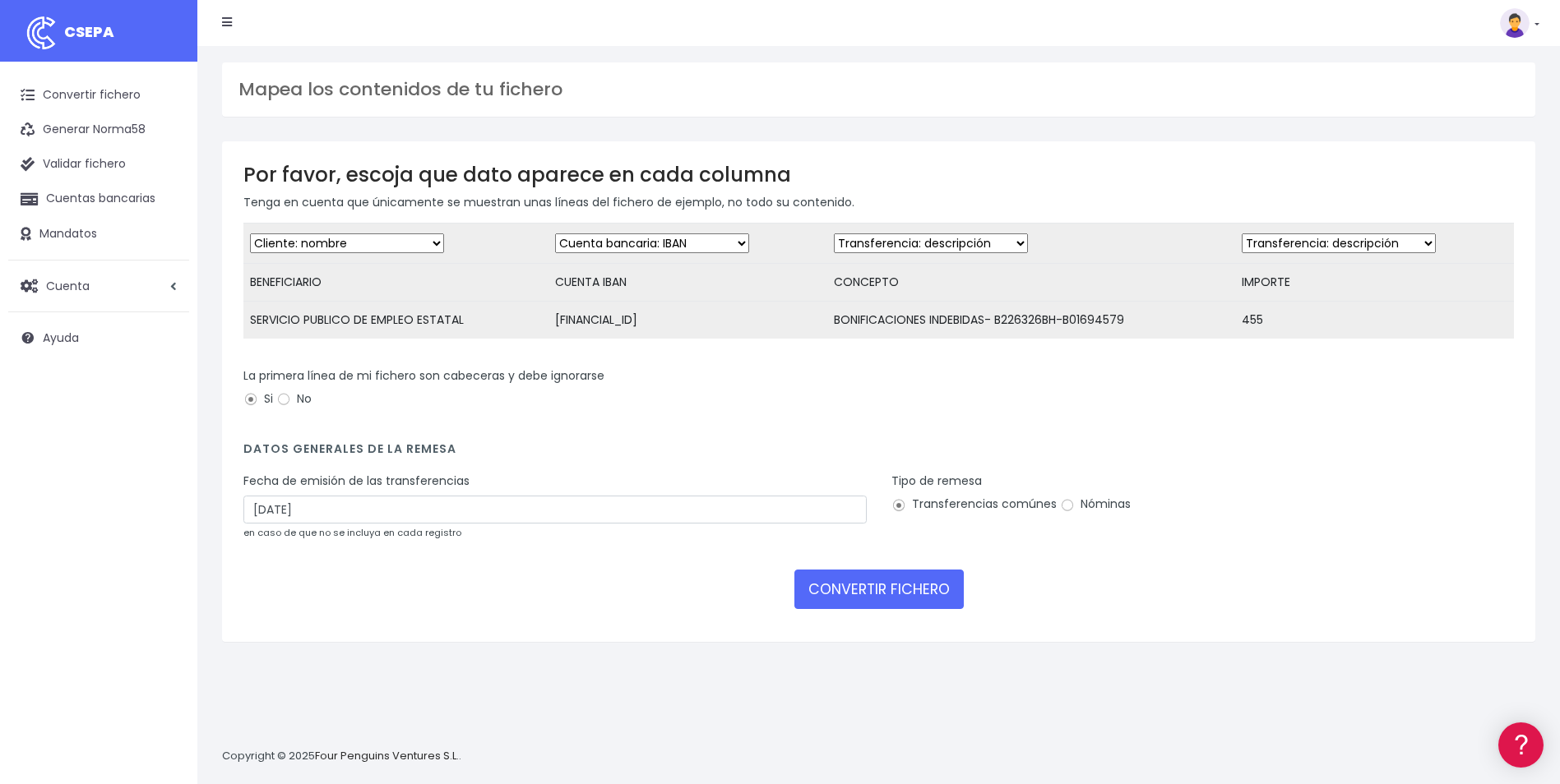
click at [1242, 234] on select "Desechar campo Cliente: nombre Cliente: DNI Cliente: Email Cliente: referencia …" at bounding box center [1339, 243] width 194 height 19
click at [259, 524] on input "[DATE]" at bounding box center [555, 509] width 623 height 28
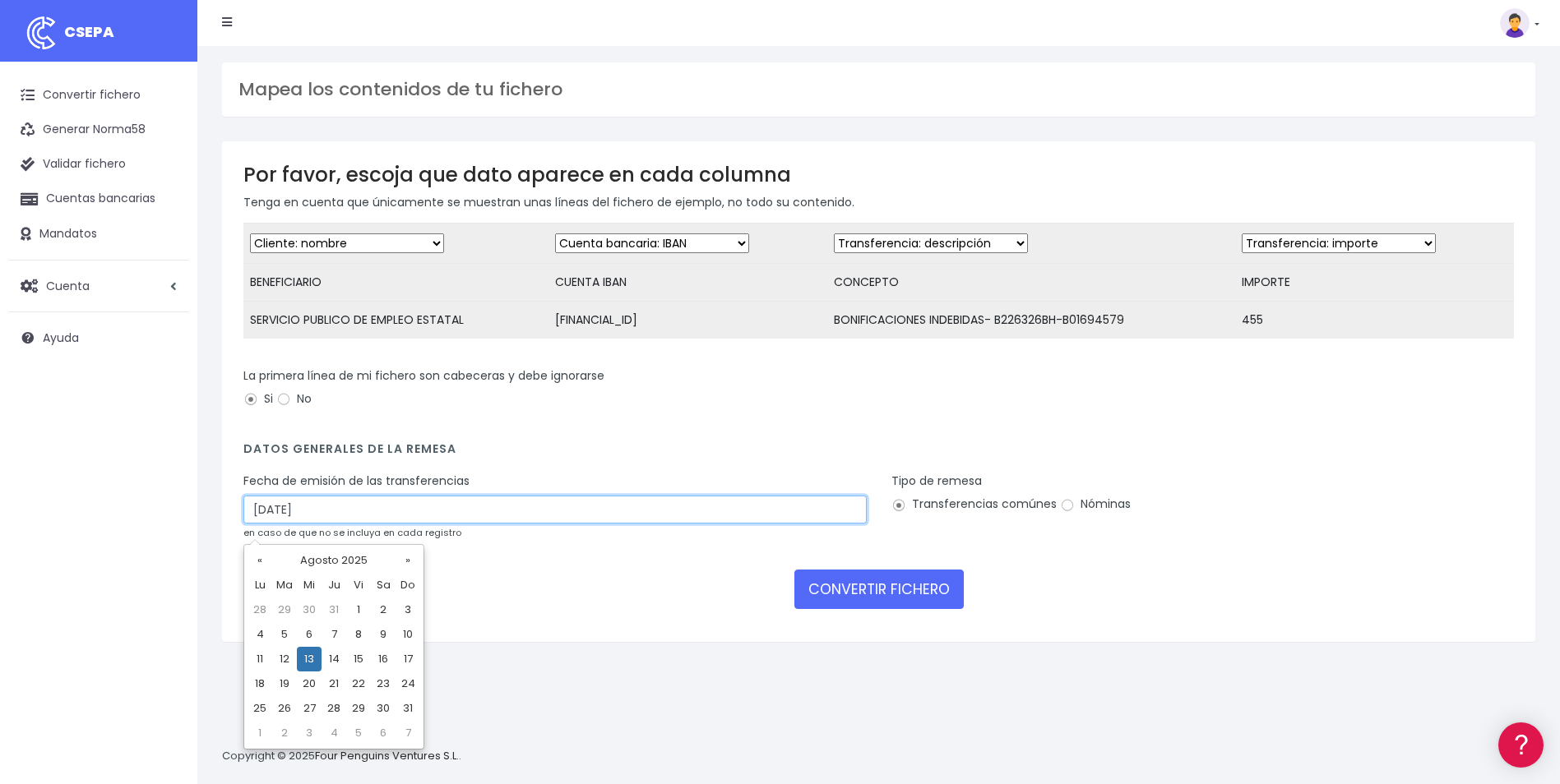
type input "[DATE]"
click at [907, 445] on form "Desechar campo Cliente: nombre Cliente: DNI Cliente: Email Cliente: referencia …" at bounding box center [878, 422] width 1270 height 398
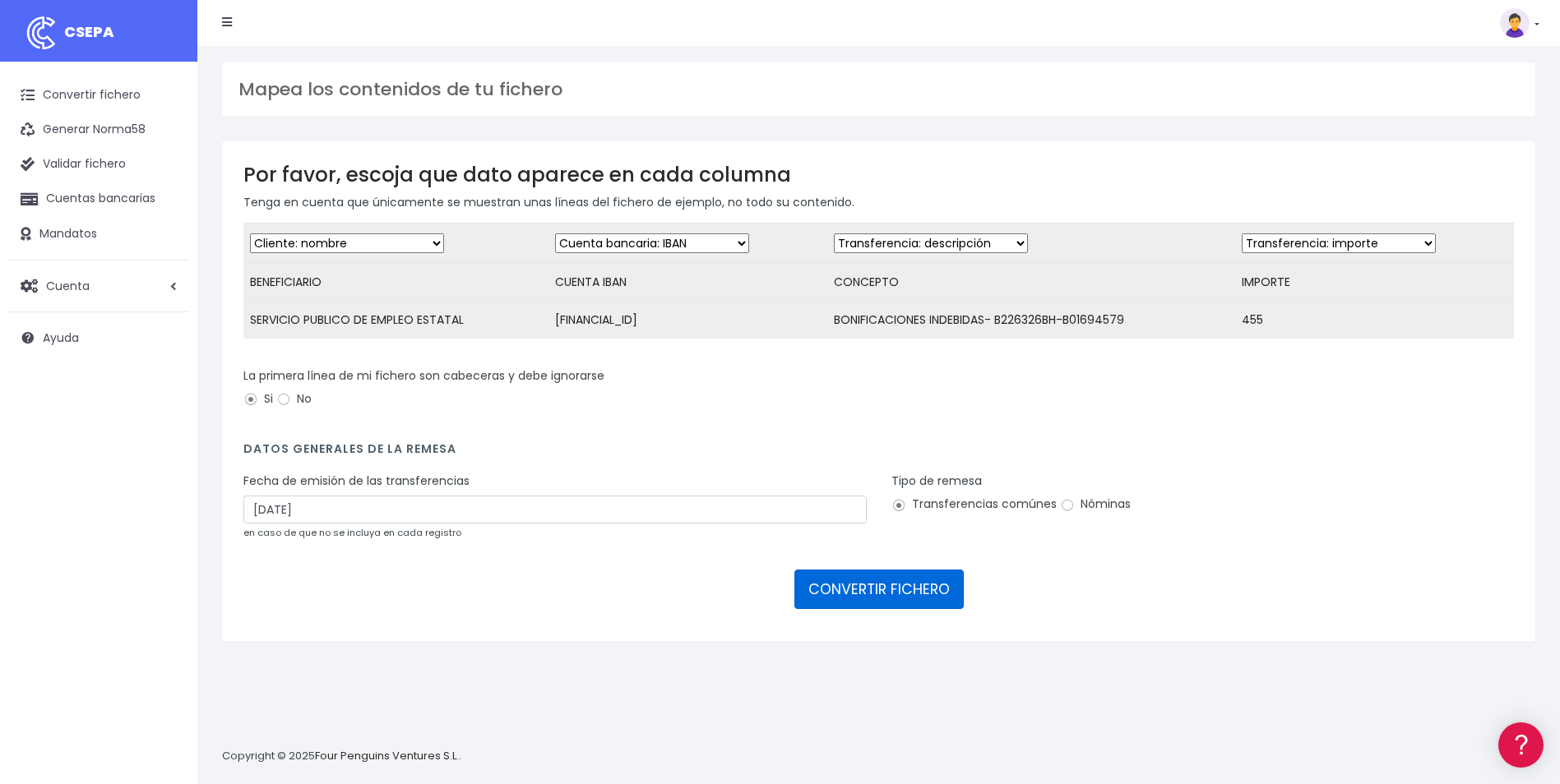
click at [893, 605] on button "CONVERTIR FICHERO" at bounding box center [879, 589] width 170 height 40
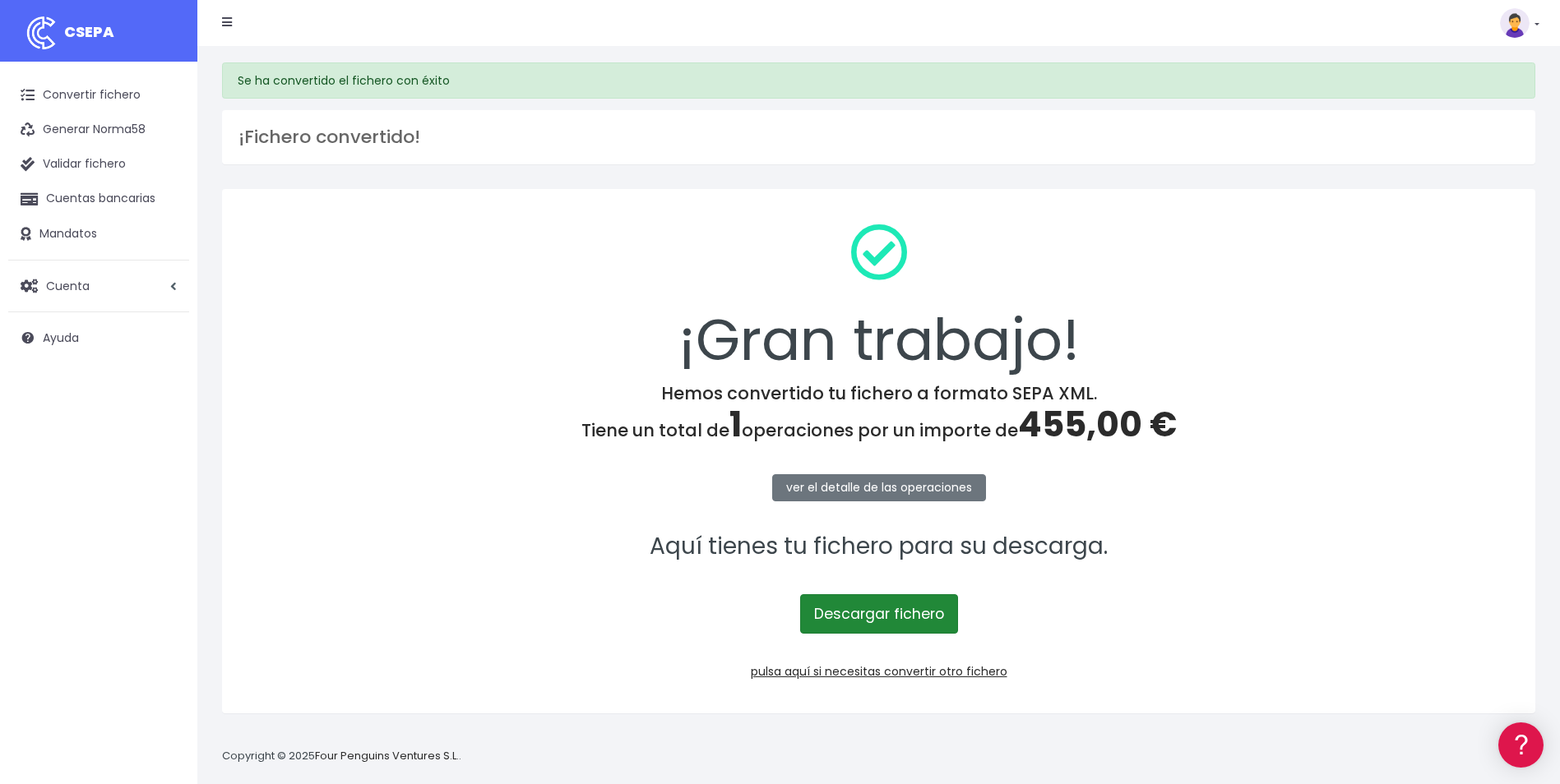
click at [900, 619] on link "Descargar fichero" at bounding box center [879, 614] width 158 height 40
